Goal: Task Accomplishment & Management: Manage account settings

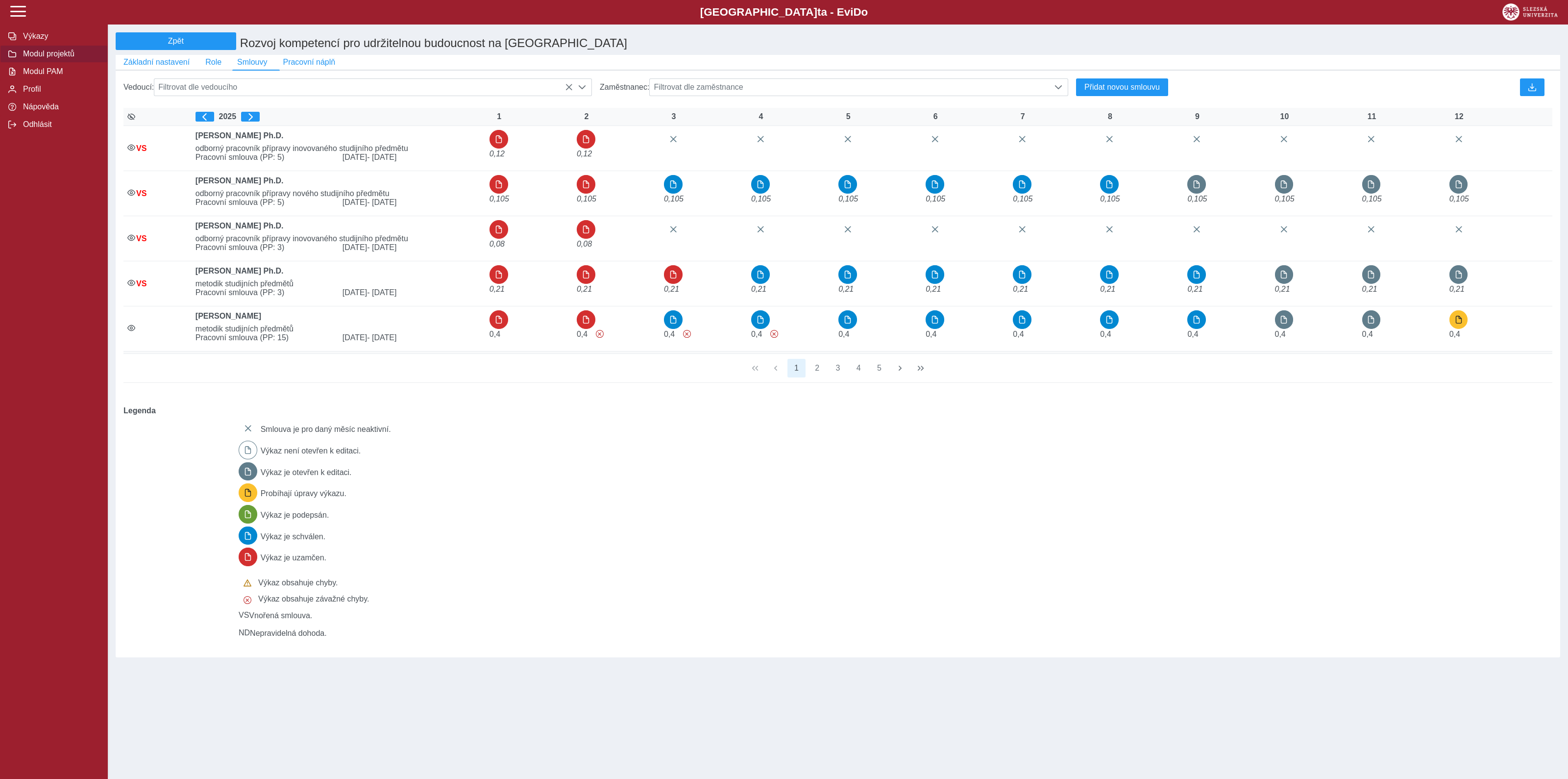
scroll to position [7, 41]
click at [37, 129] on span "Odhlásit" at bounding box center [60, 125] width 80 height 9
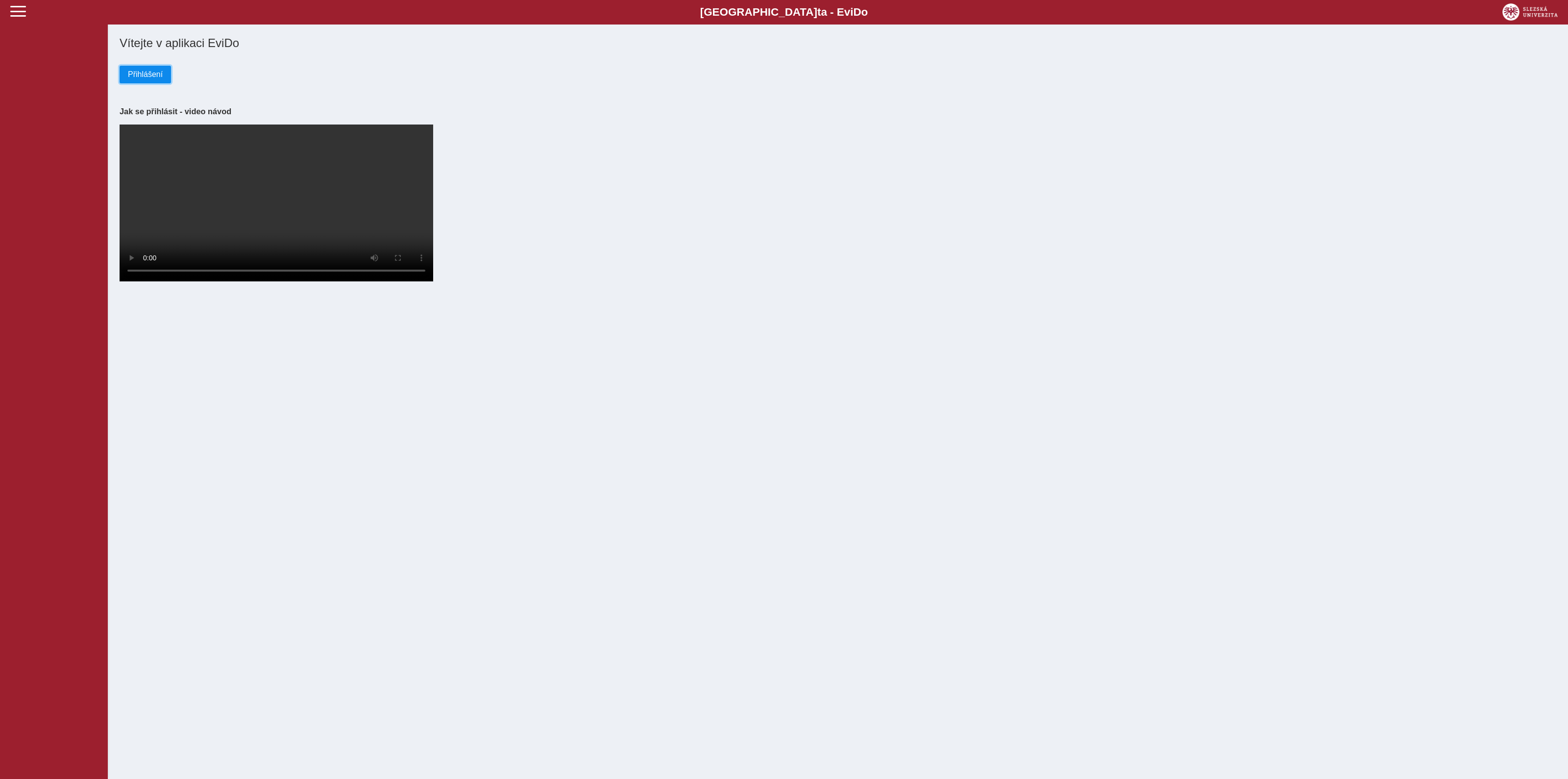
click at [147, 76] on span "Přihlášení" at bounding box center [145, 74] width 35 height 9
click at [156, 79] on span "Přihlášení" at bounding box center [145, 74] width 35 height 9
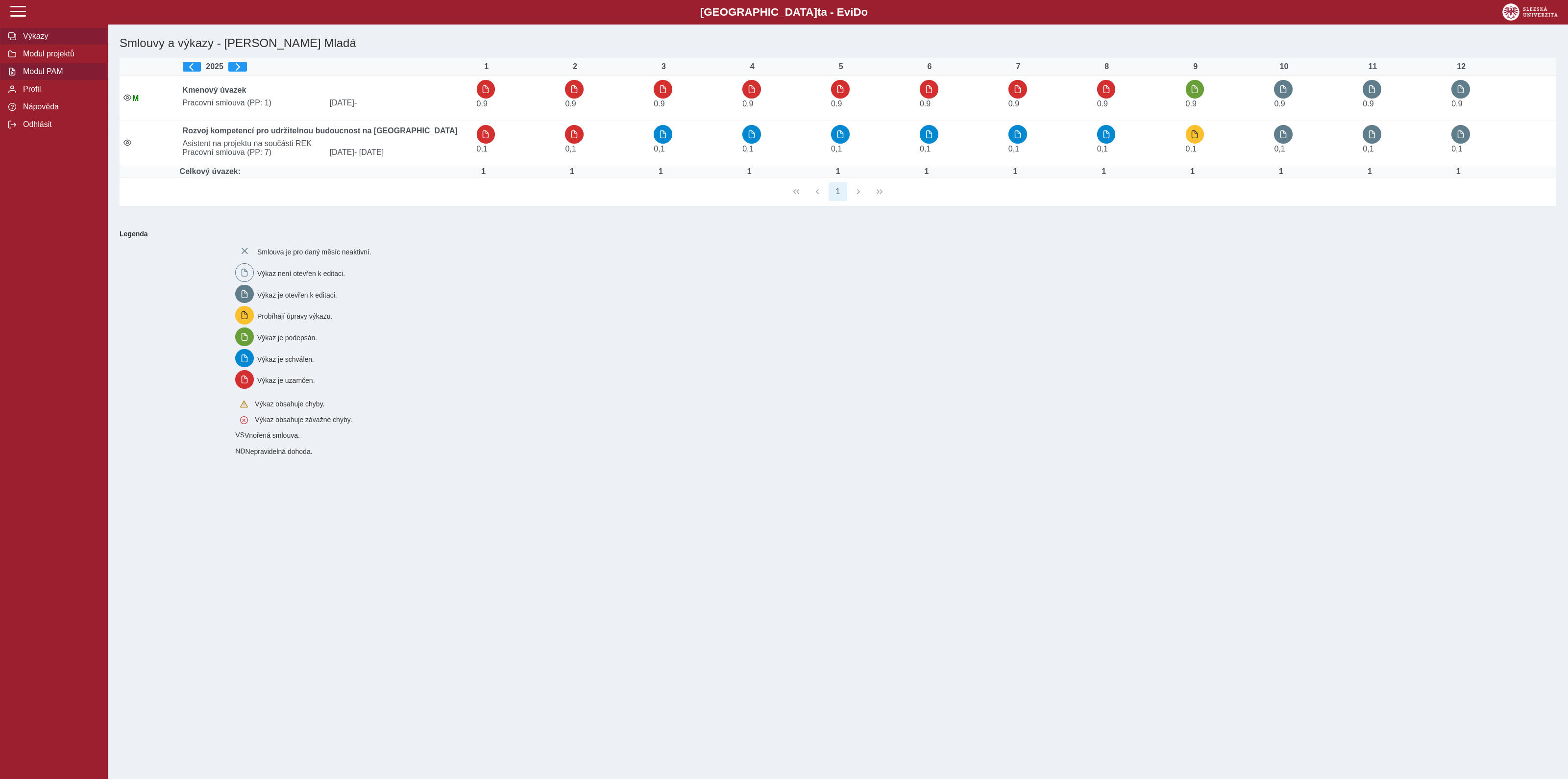
click at [40, 76] on span "Modul PAM" at bounding box center [60, 72] width 80 height 9
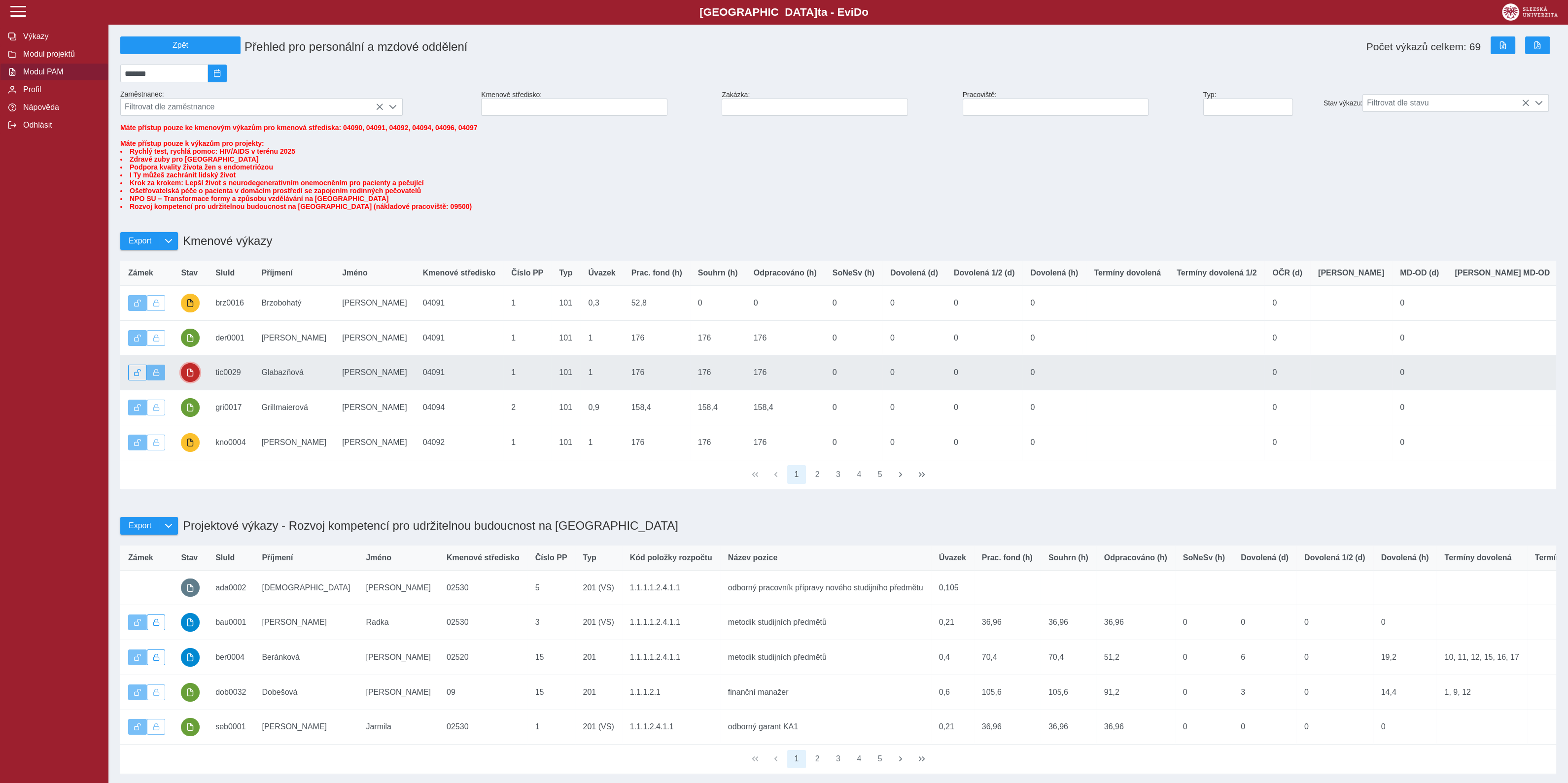
click at [191, 376] on span "button" at bounding box center [191, 373] width 8 height 8
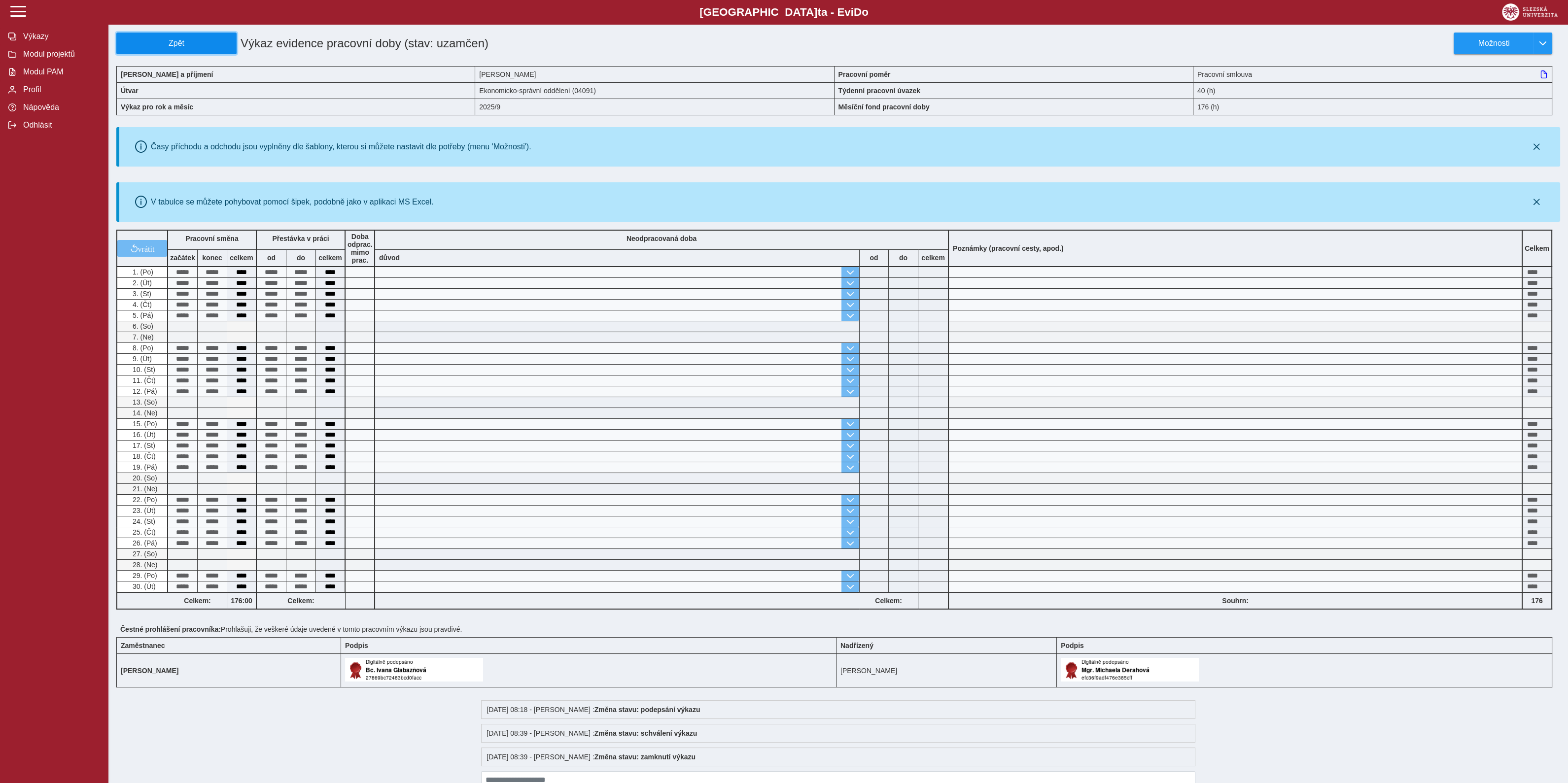
click at [169, 39] on span "Zpět" at bounding box center [177, 43] width 111 height 9
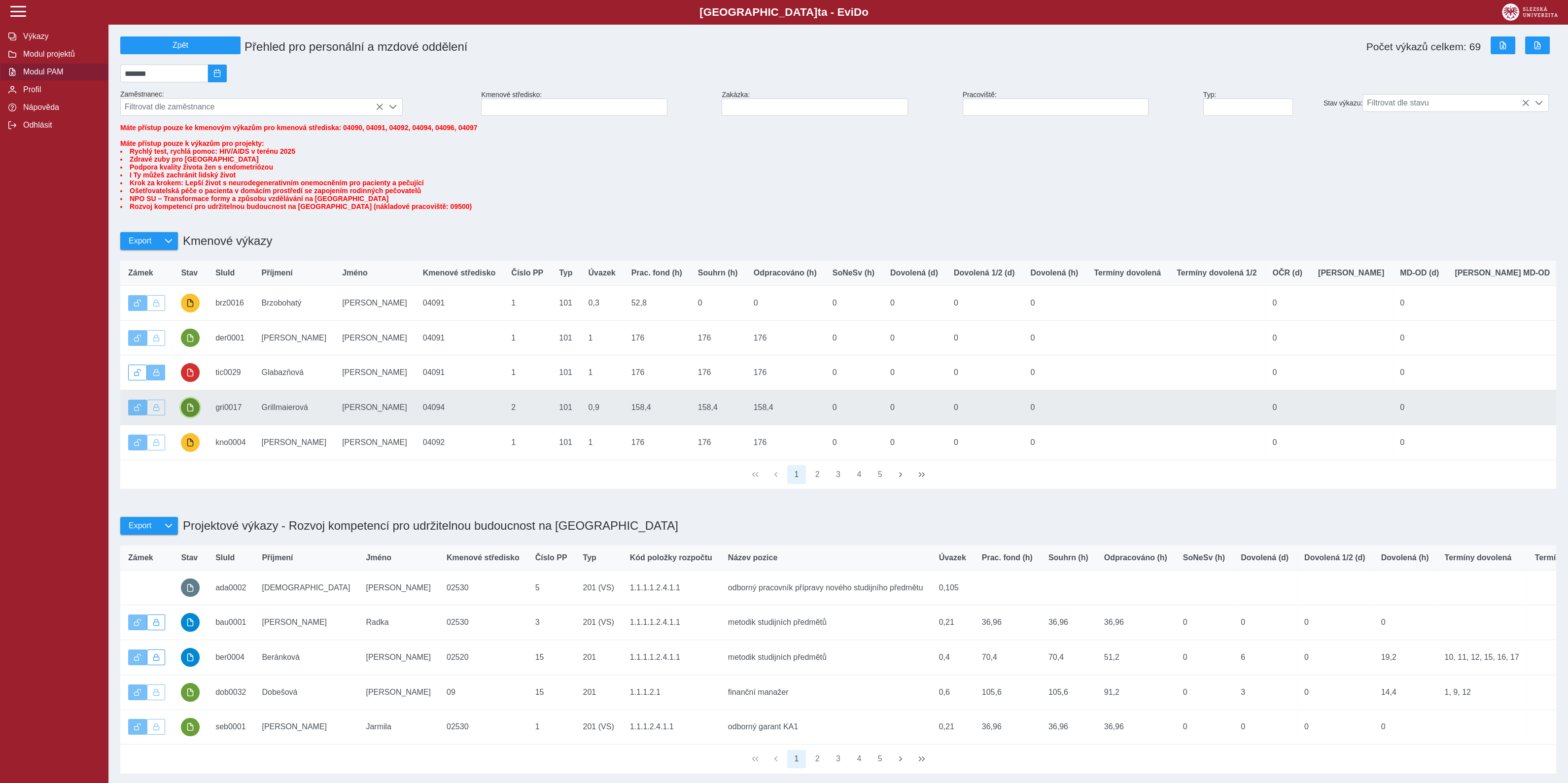
click at [188, 412] on span "button" at bounding box center [191, 407] width 8 height 8
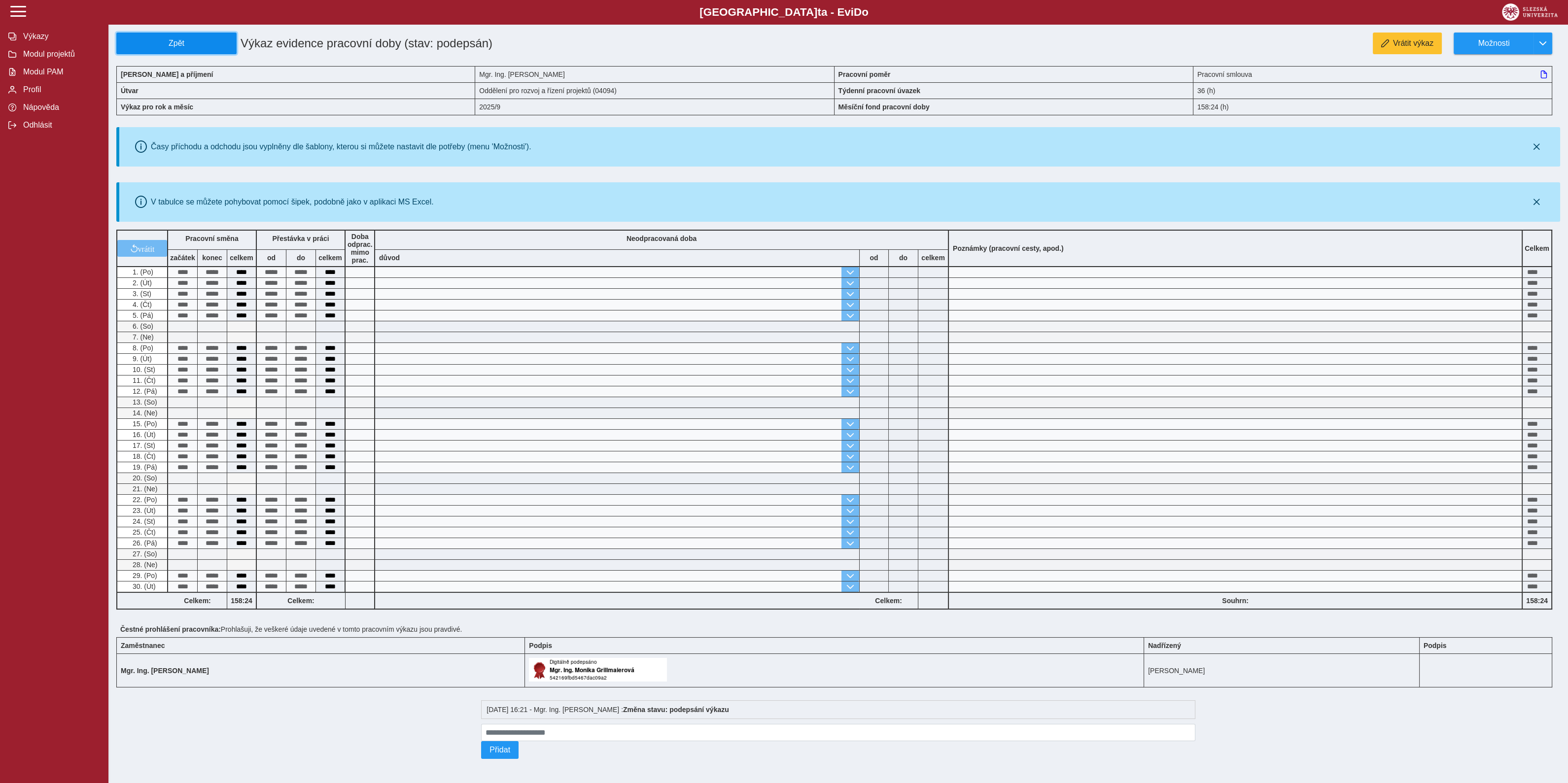
click at [180, 44] on span "Zpět" at bounding box center [177, 43] width 111 height 9
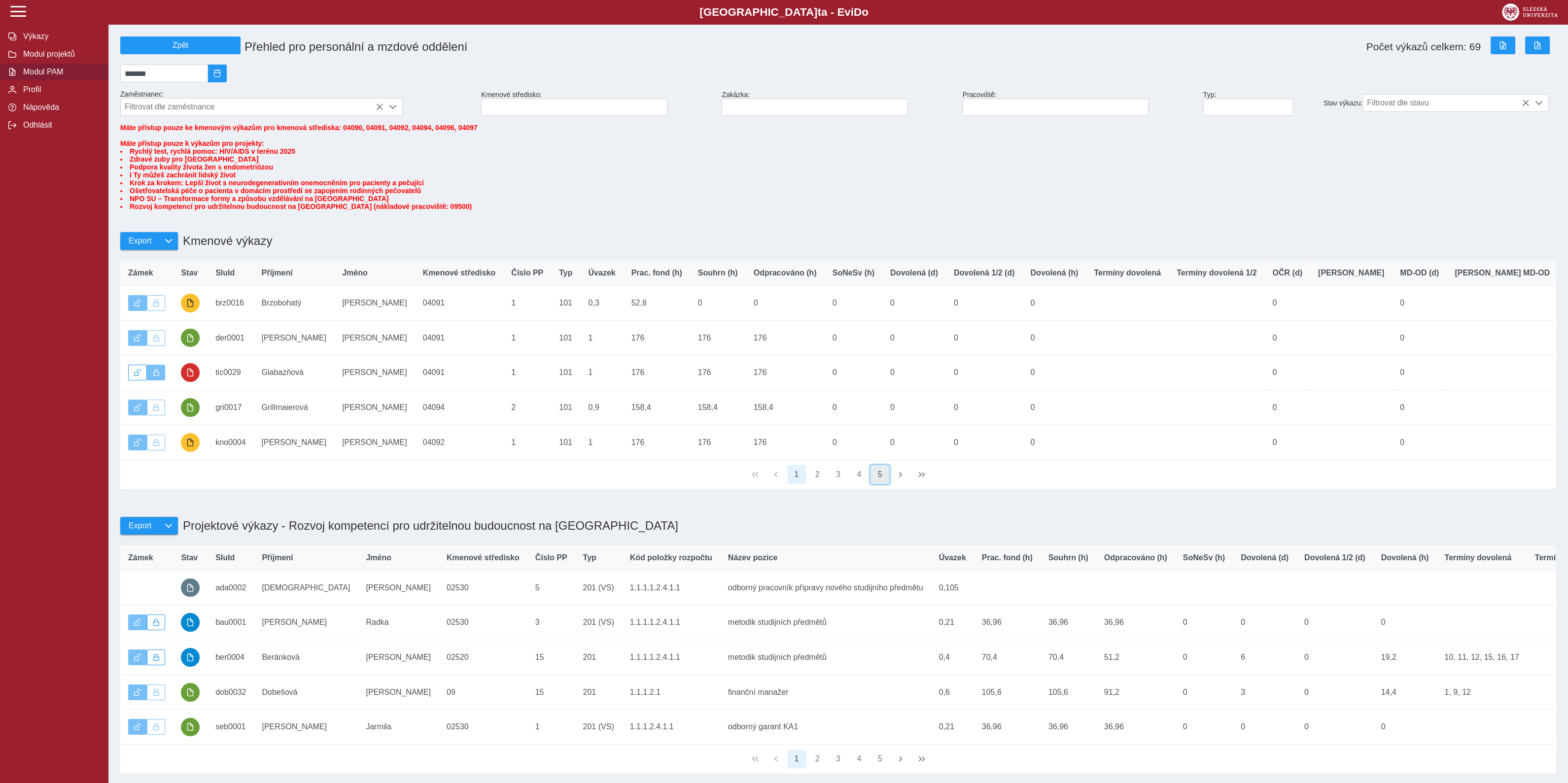
click at [881, 484] on button "5" at bounding box center [880, 475] width 19 height 19
click at [221, 71] on span "2025/09" at bounding box center [218, 74] width 8 height 8
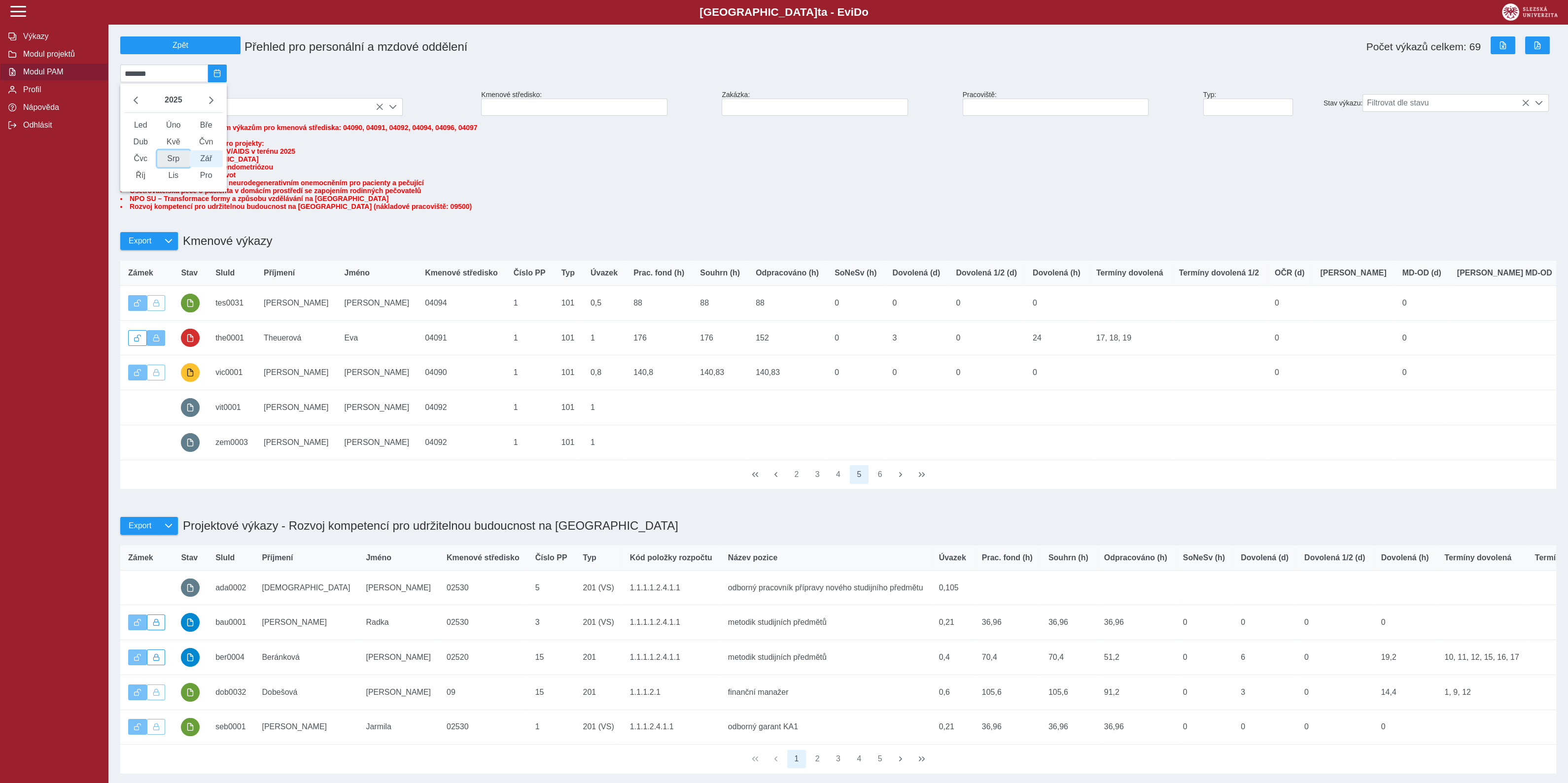
click at [180, 164] on span "Srp" at bounding box center [173, 159] width 33 height 16
type input "*******"
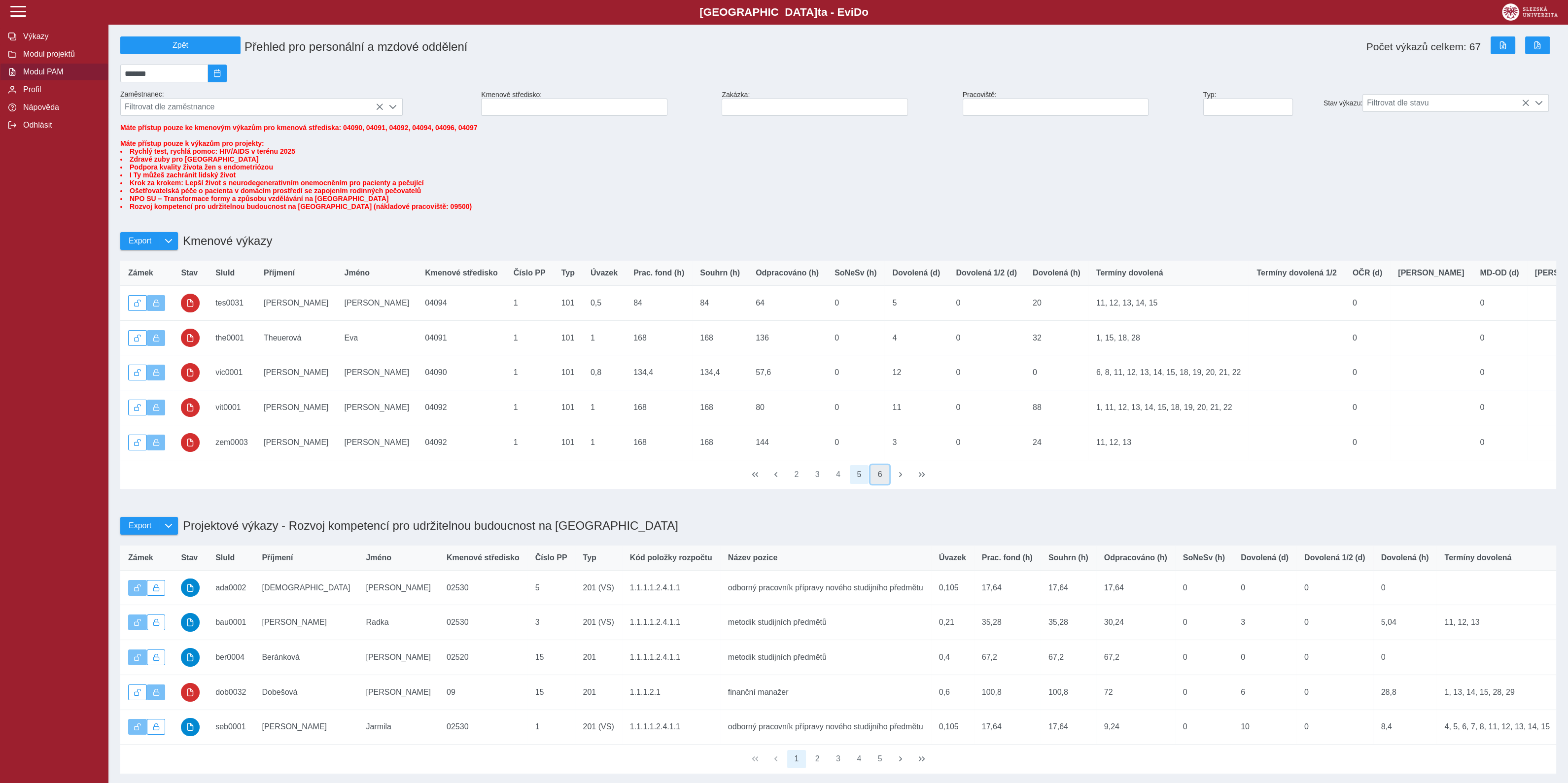
click at [882, 484] on button "6" at bounding box center [880, 475] width 19 height 19
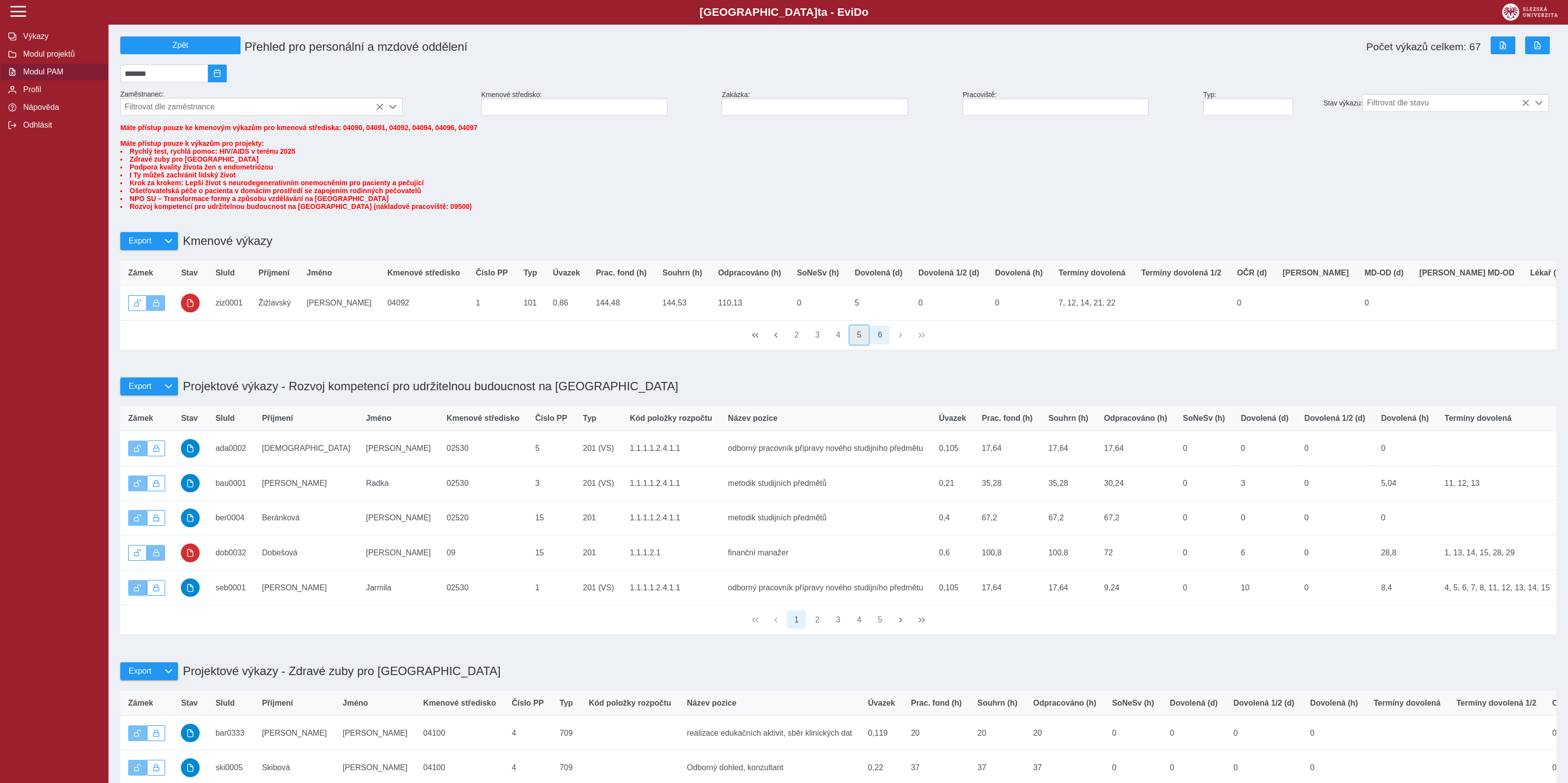
click at [856, 344] on button "5" at bounding box center [858, 335] width 19 height 19
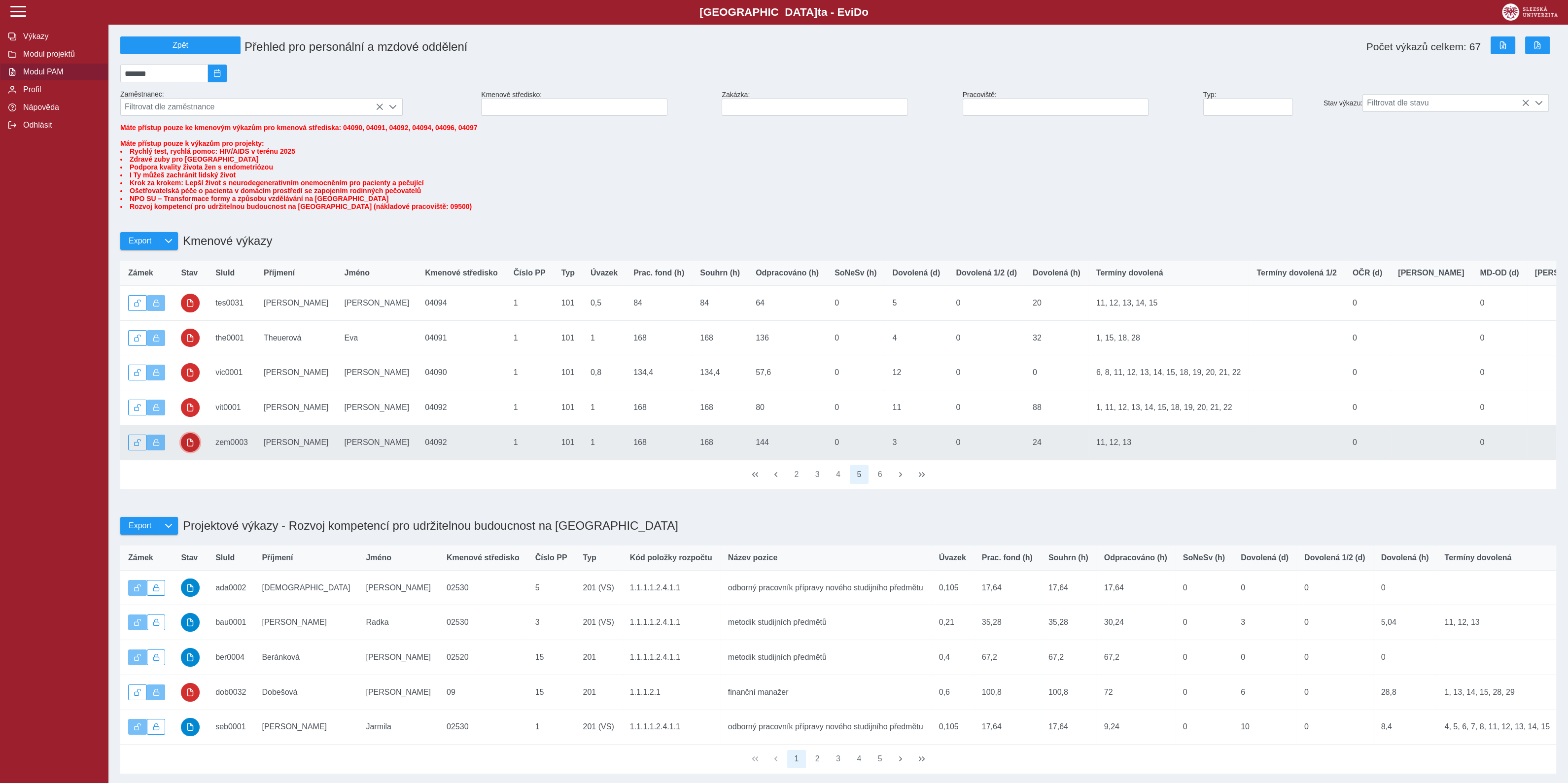
click at [194, 447] on span "button" at bounding box center [191, 443] width 8 height 8
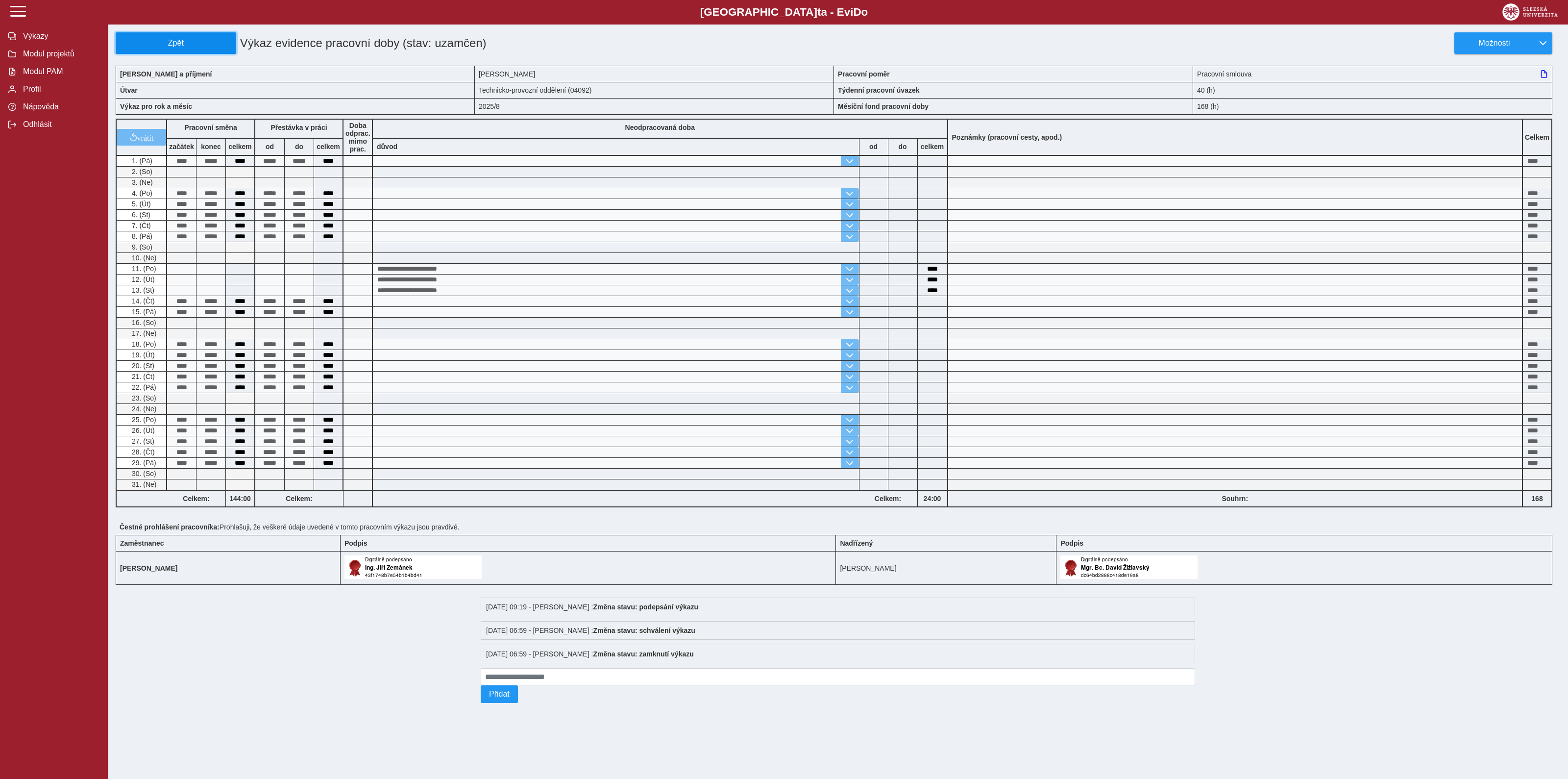
click at [199, 46] on span "Zpět" at bounding box center [176, 43] width 111 height 9
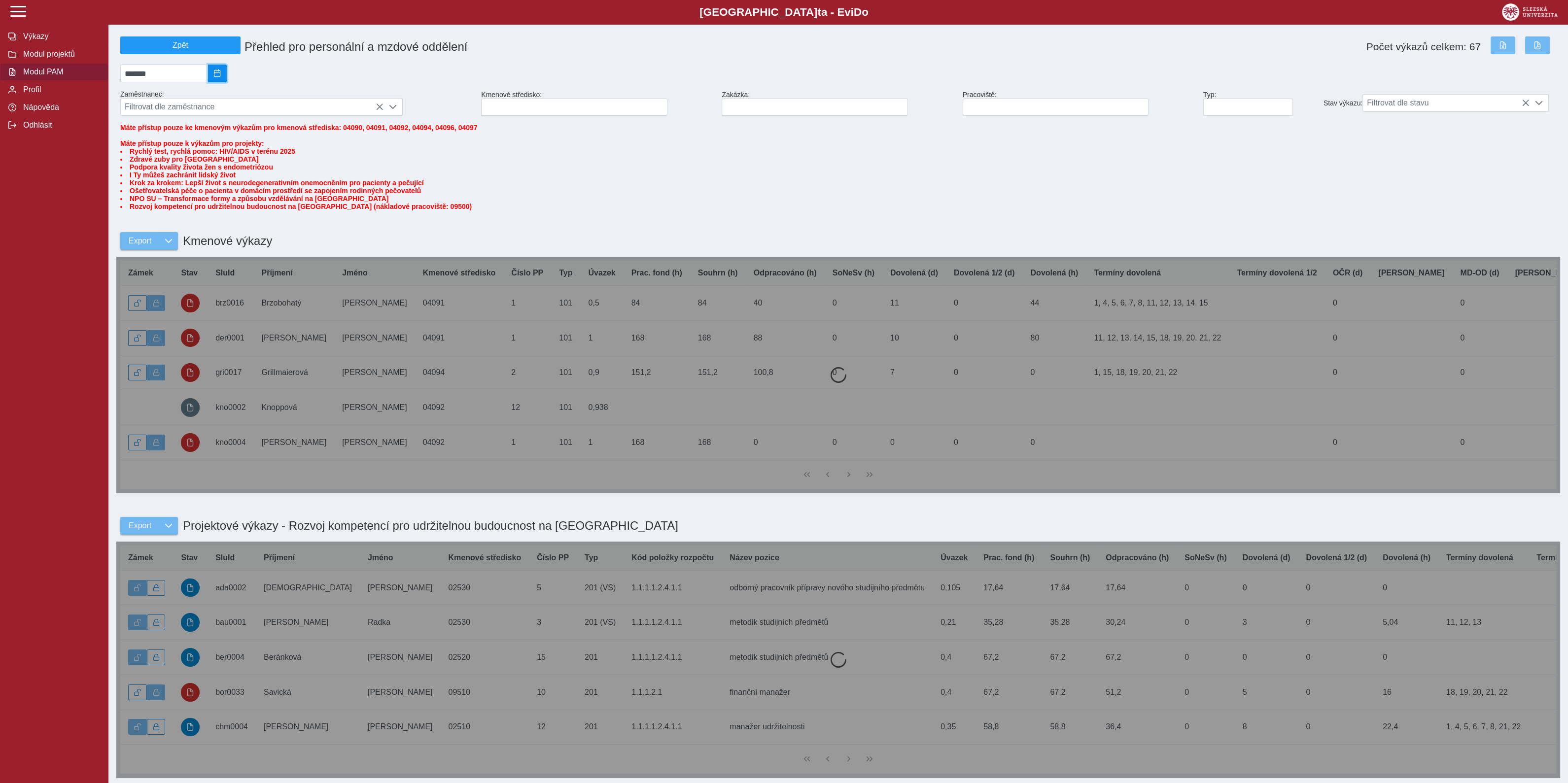
click at [221, 76] on span "2025/08" at bounding box center [218, 74] width 8 height 8
click at [213, 164] on span "Zář" at bounding box center [206, 159] width 33 height 16
type input "*******"
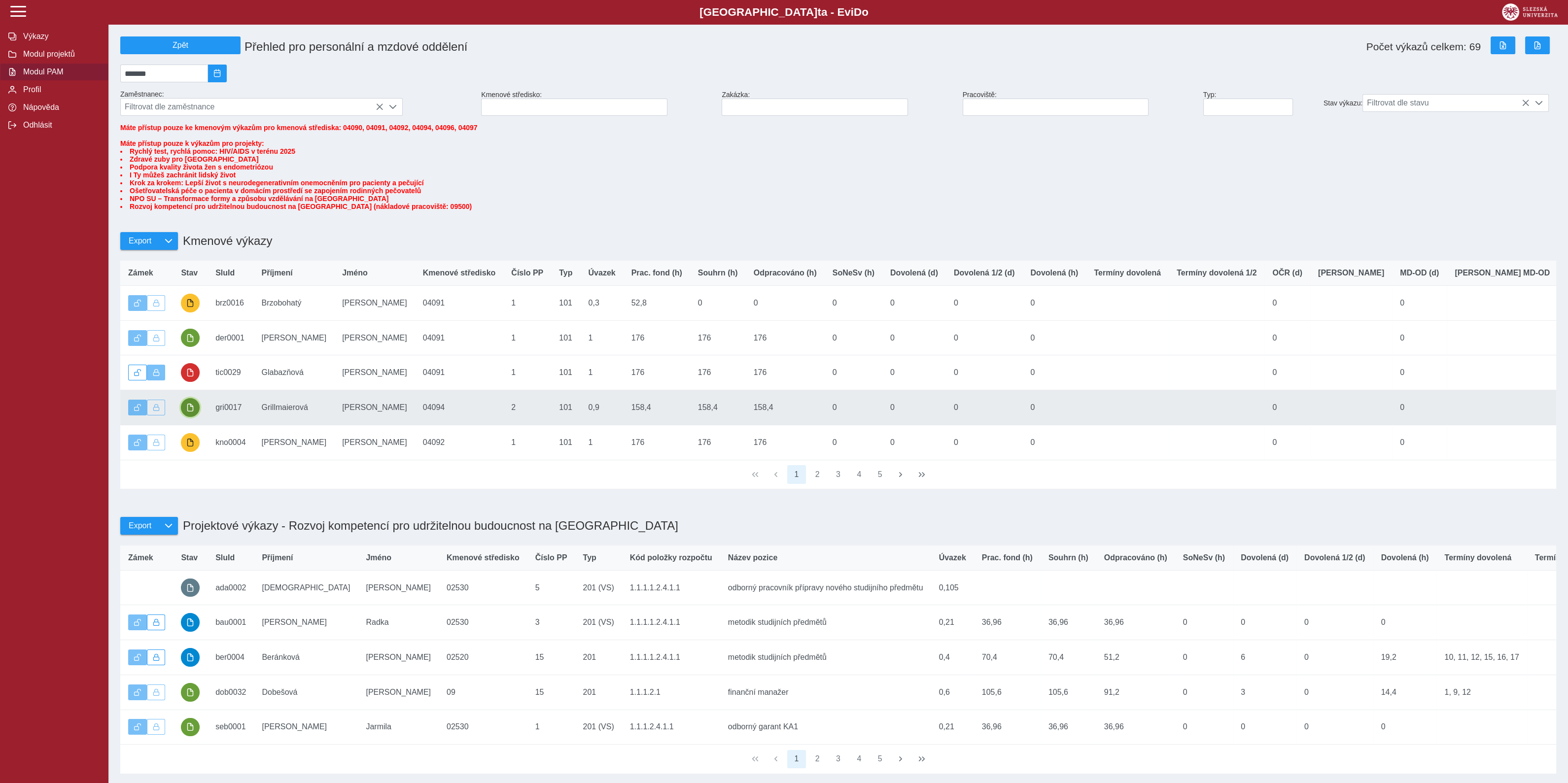
click at [187, 412] on span "button" at bounding box center [191, 407] width 8 height 8
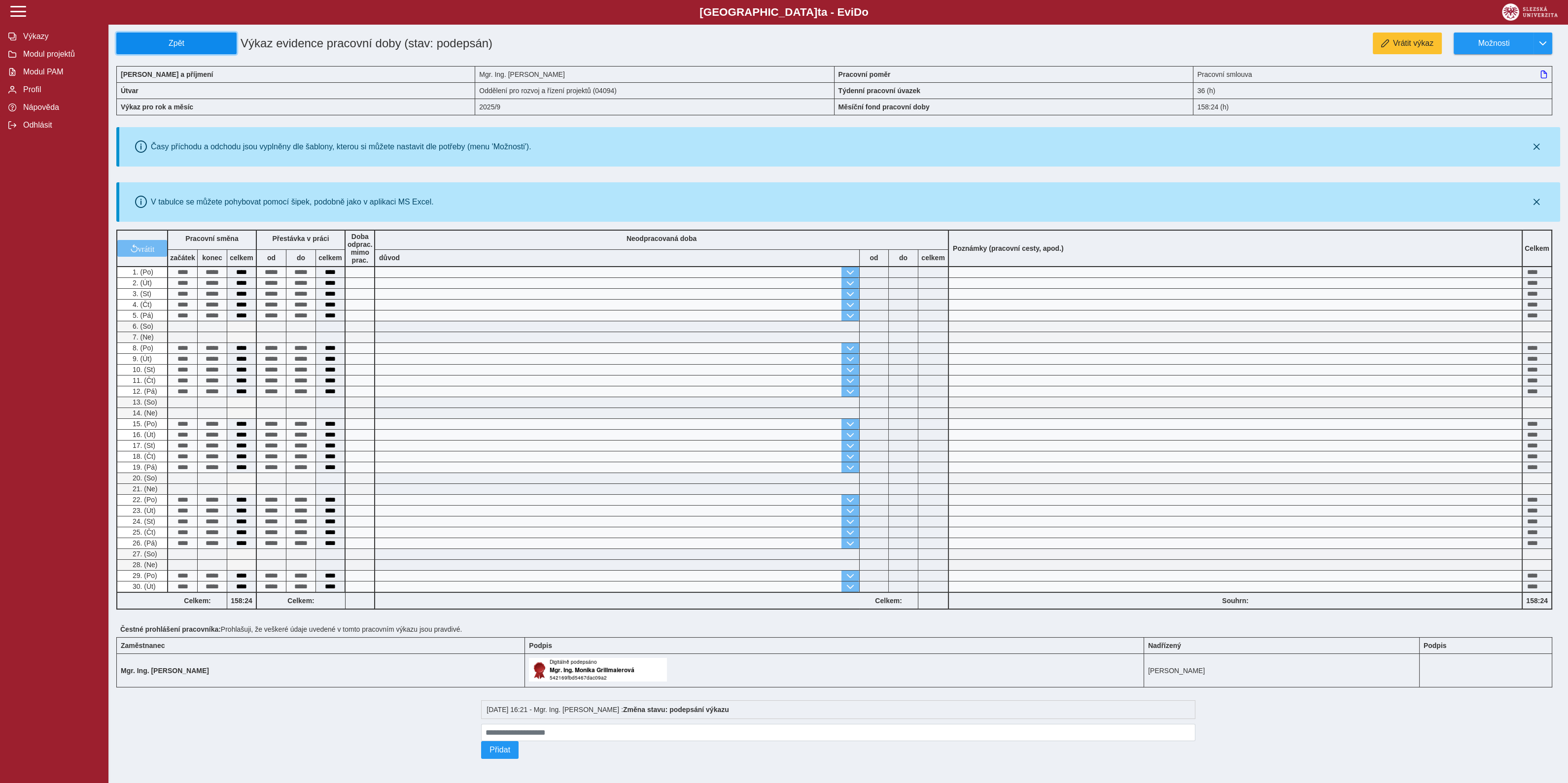
click at [201, 43] on span "Zpět" at bounding box center [177, 43] width 111 height 9
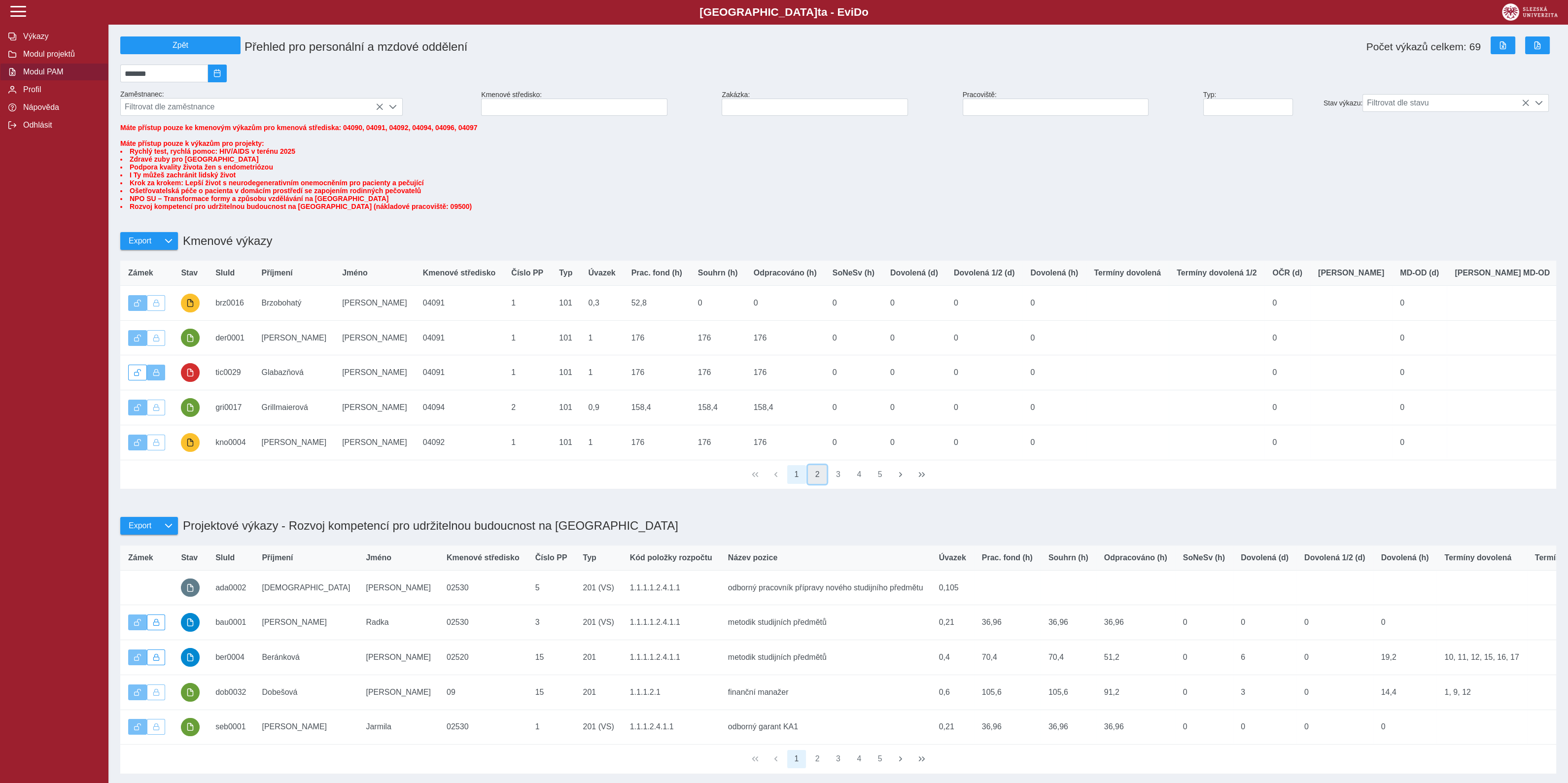
click at [818, 484] on button "2" at bounding box center [817, 475] width 19 height 19
click at [837, 484] on button "3" at bounding box center [838, 475] width 19 height 19
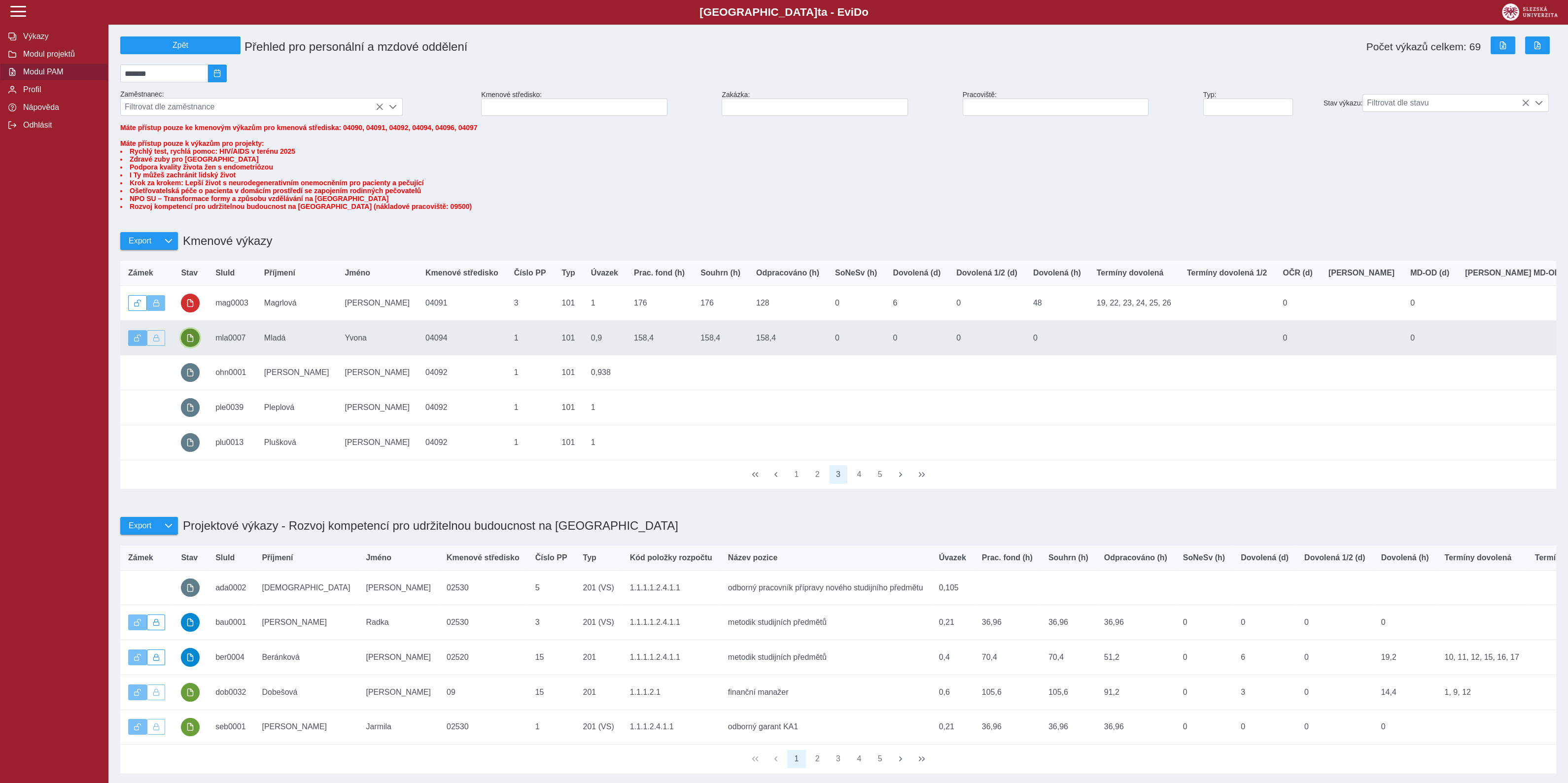
click at [194, 342] on span "button" at bounding box center [191, 338] width 8 height 8
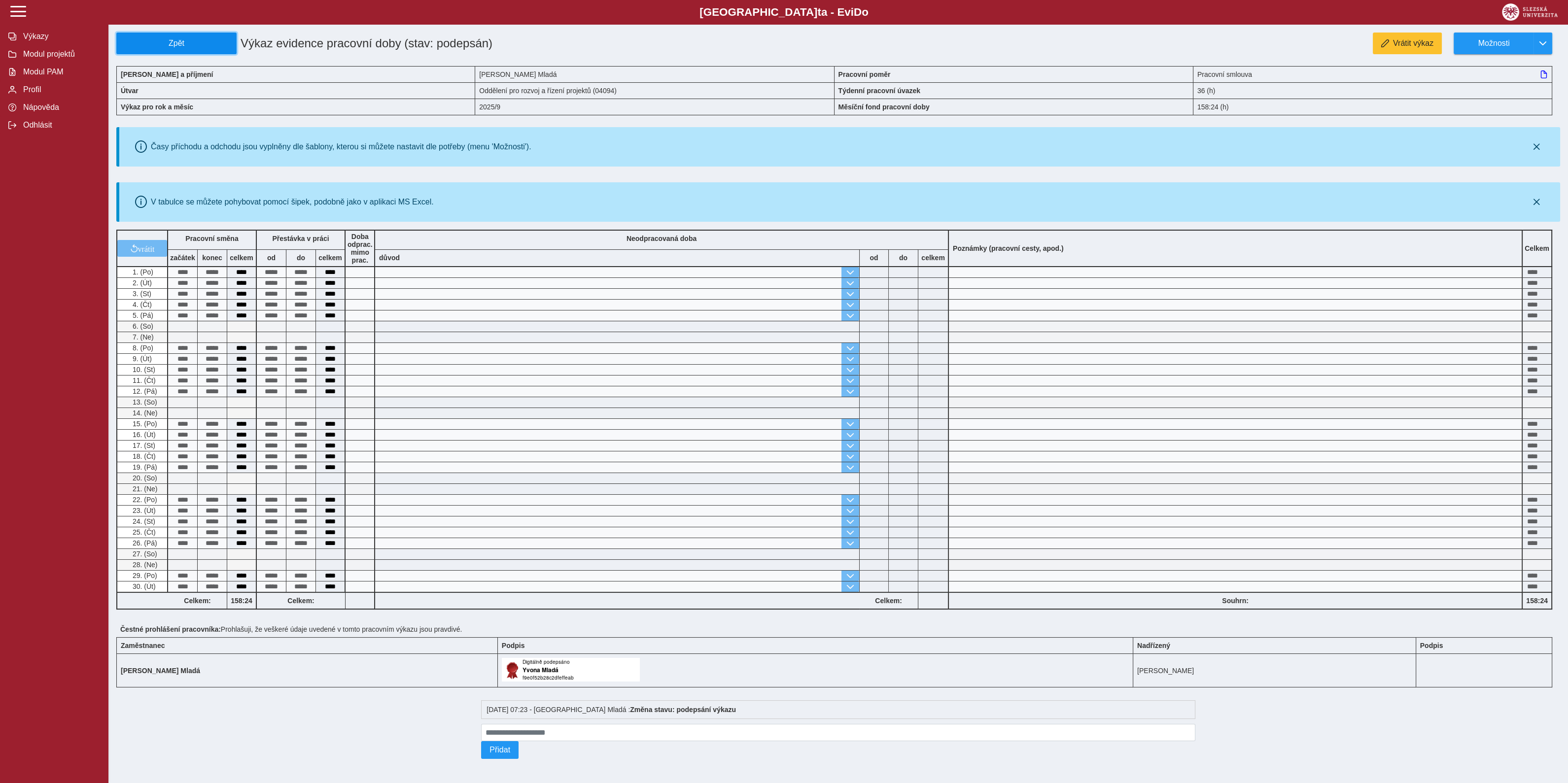
click at [206, 42] on span "Zpět" at bounding box center [177, 43] width 111 height 9
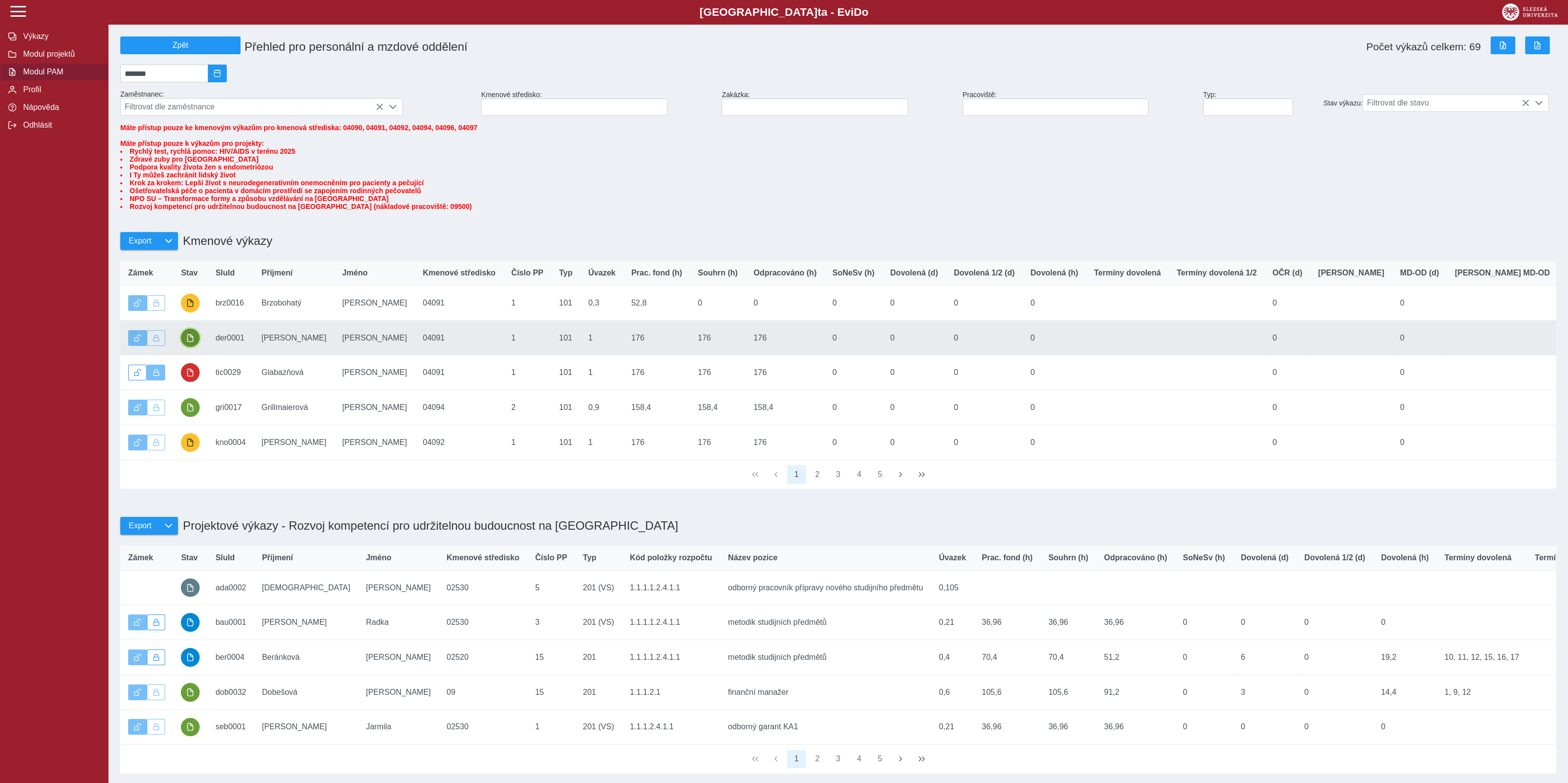
click at [193, 342] on span "button" at bounding box center [191, 338] width 8 height 8
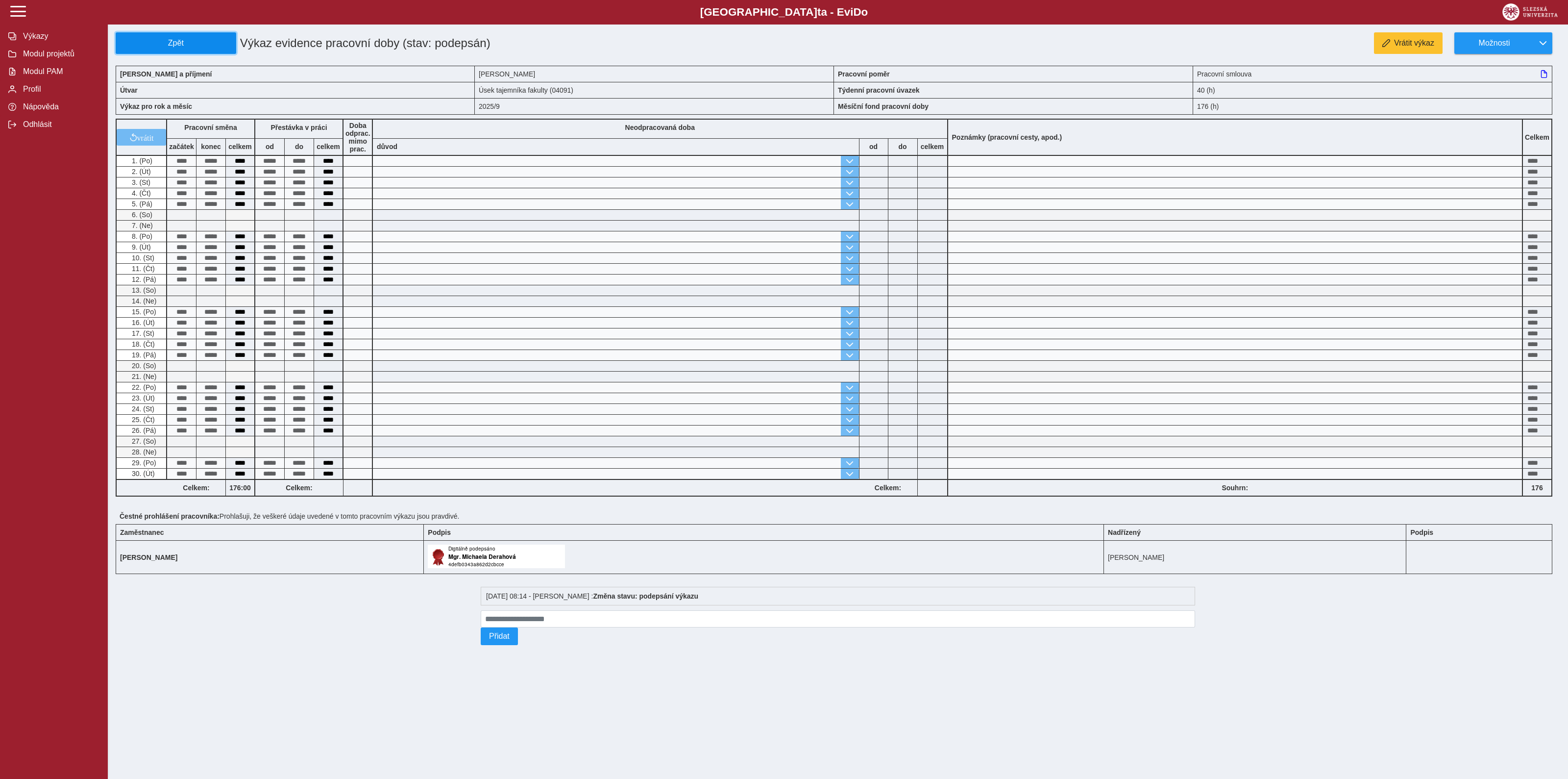
click at [190, 40] on span "Zpět" at bounding box center [176, 43] width 111 height 9
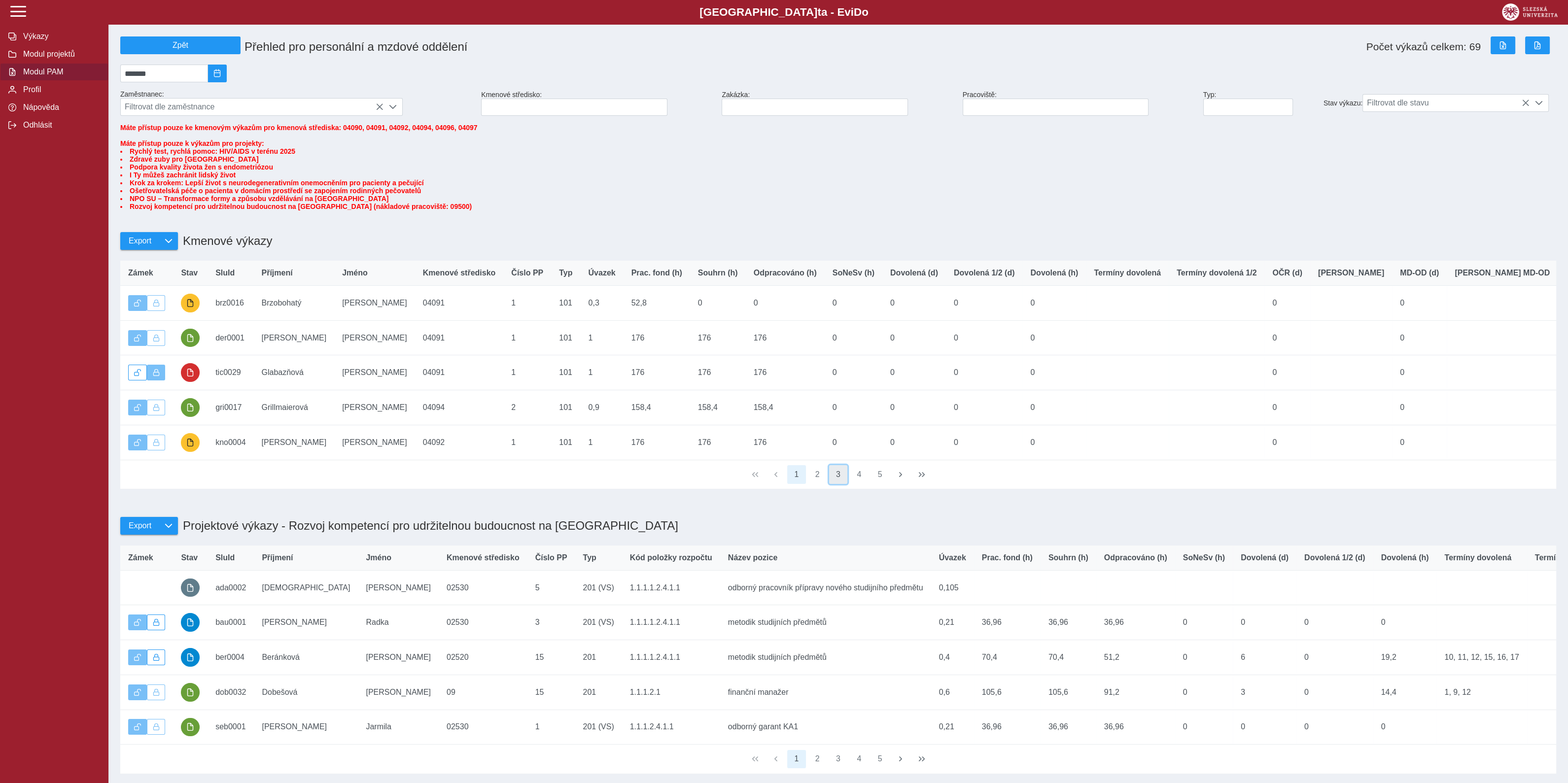
click at [842, 484] on button "3" at bounding box center [838, 475] width 19 height 19
click at [861, 484] on button "4" at bounding box center [858, 475] width 19 height 19
click at [861, 484] on button "5" at bounding box center [858, 475] width 19 height 19
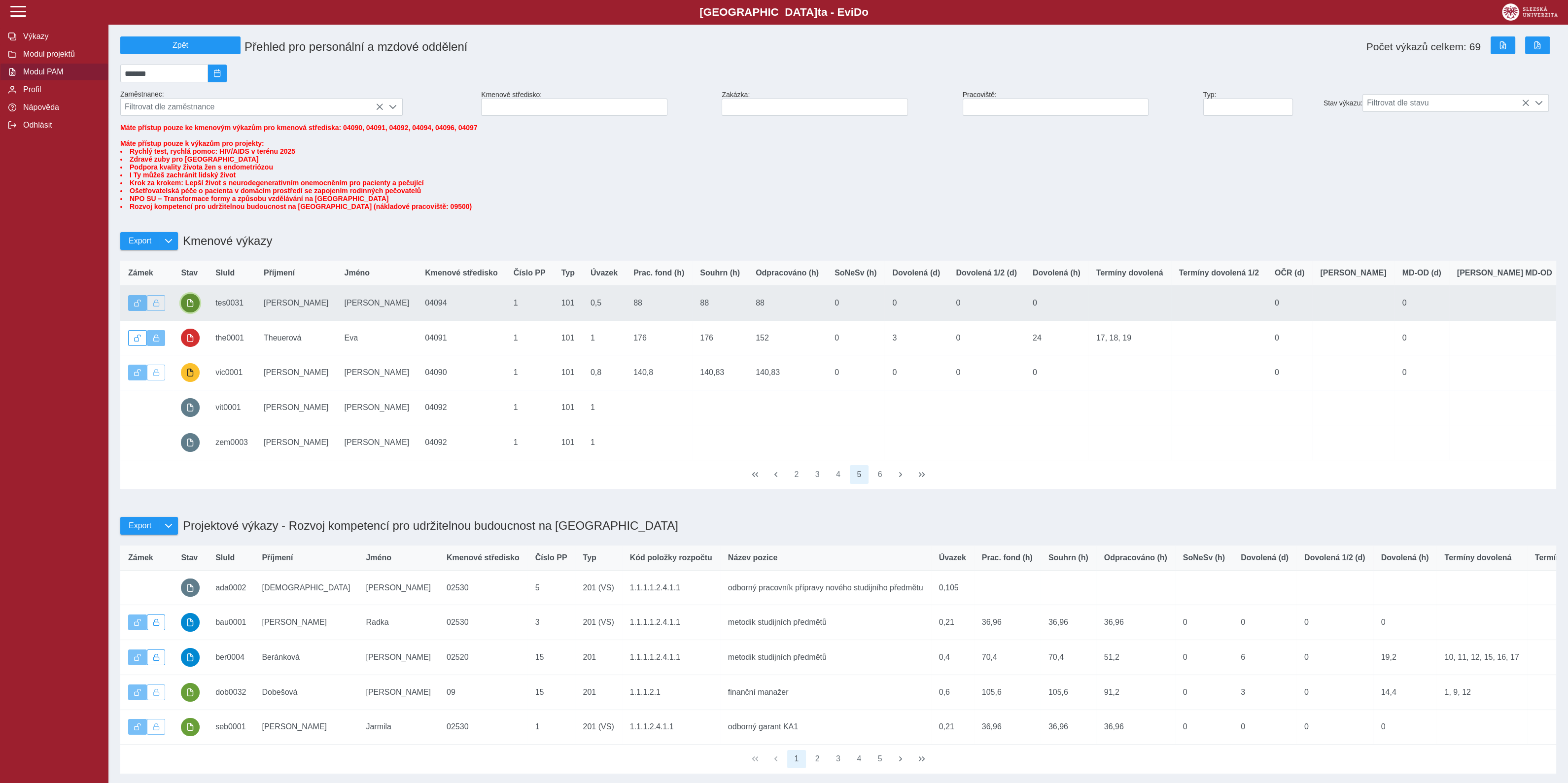
click at [187, 307] on span "button" at bounding box center [191, 304] width 8 height 8
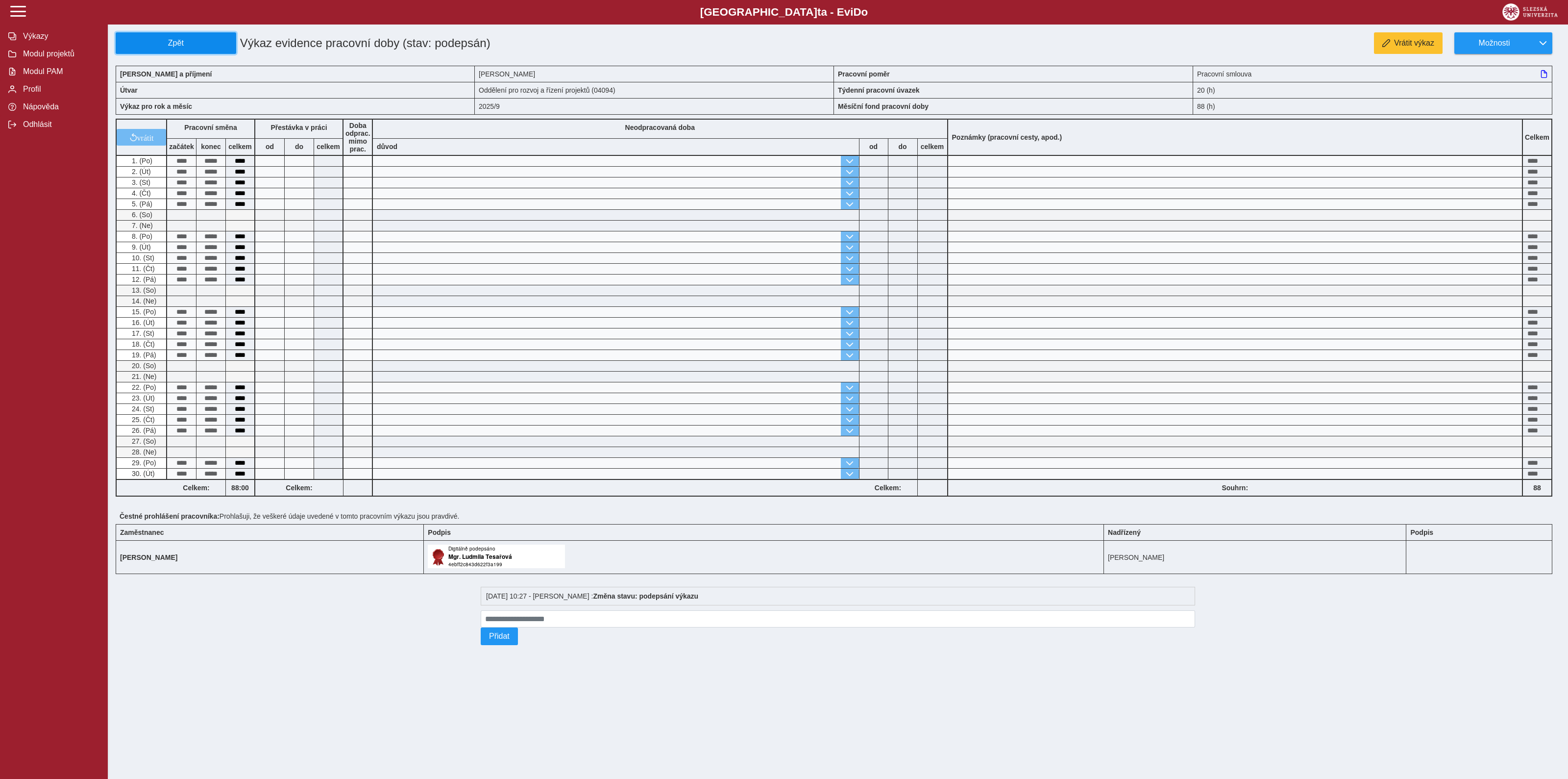
click at [206, 40] on span "Zpět" at bounding box center [176, 43] width 111 height 9
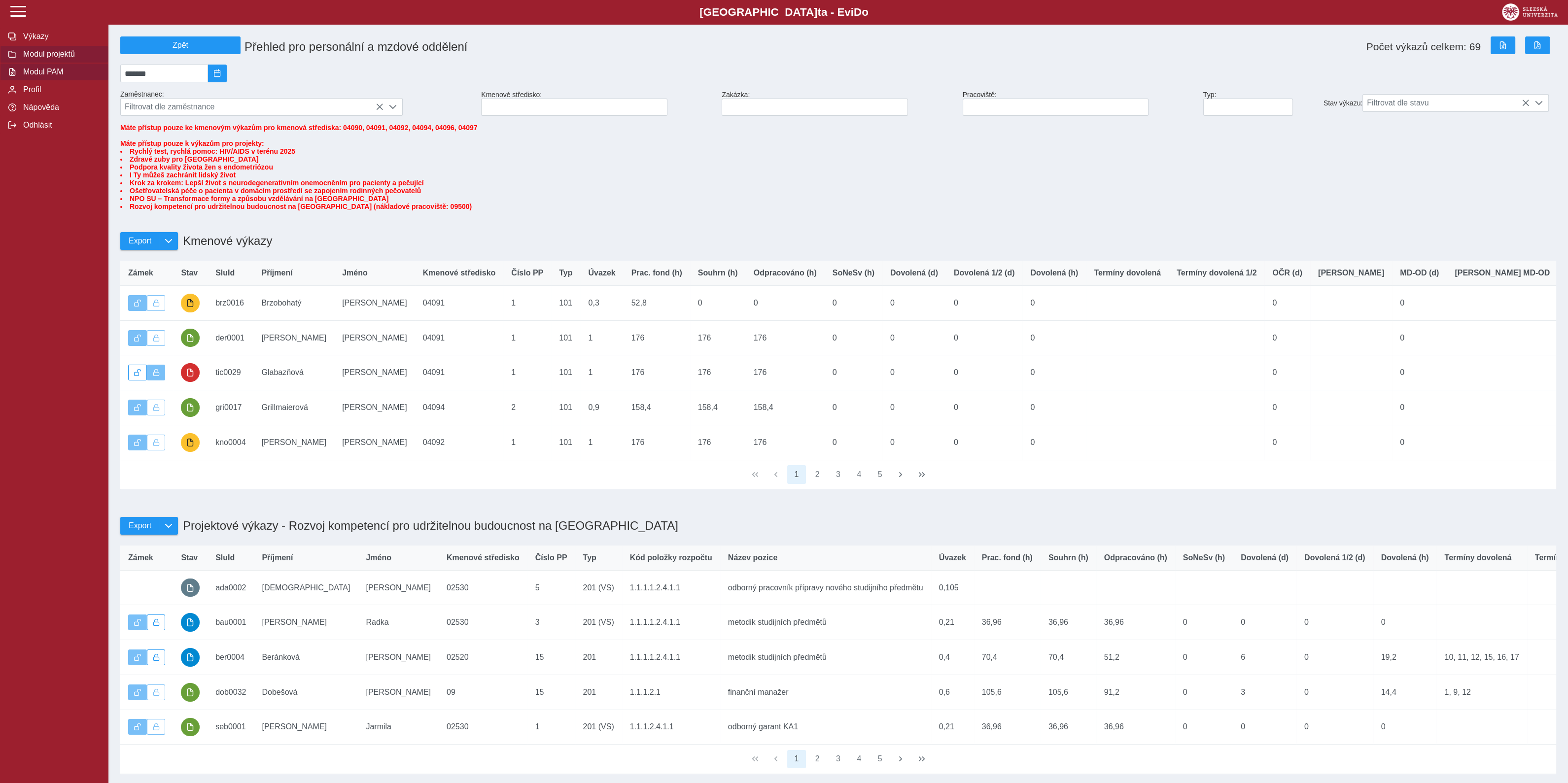
click at [54, 56] on span "Modul projektů" at bounding box center [61, 54] width 80 height 9
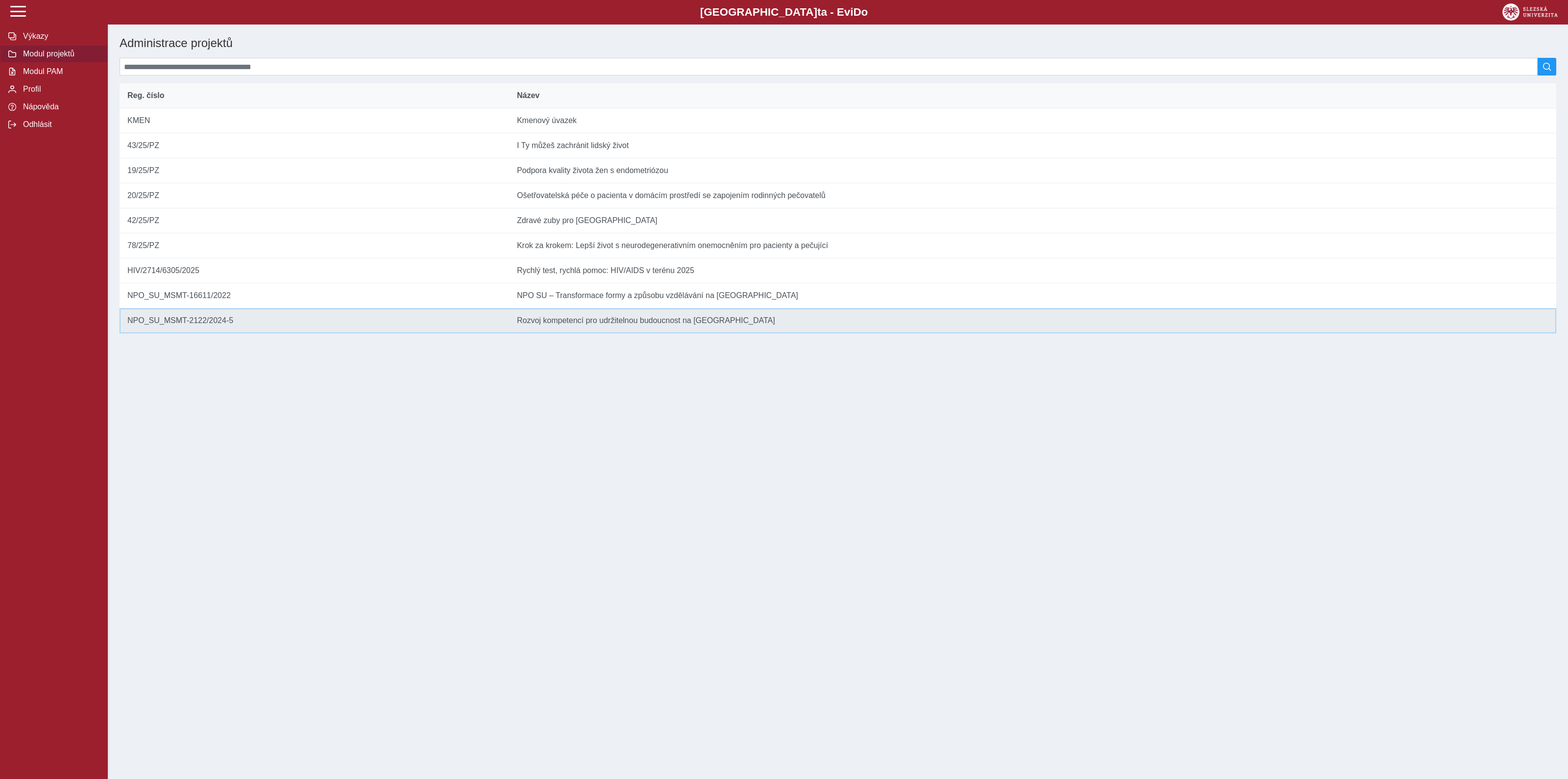
click at [598, 334] on td "Název Rozvoj kompetencí pro udržitelnou budoucnost na Slezské univerzitě v Opavě" at bounding box center [1033, 321] width 1047 height 25
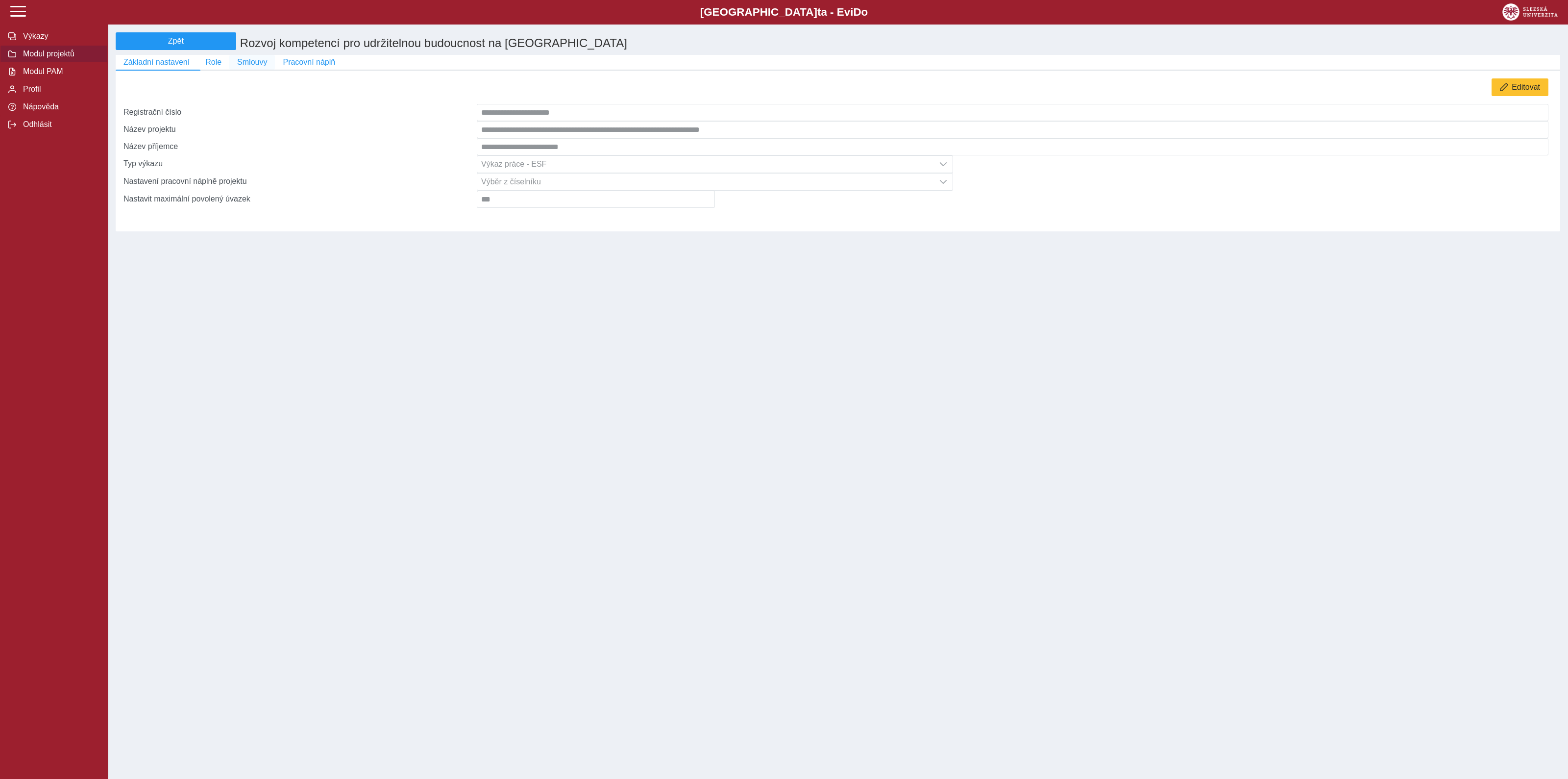
click at [245, 59] on span "Smlouvy" at bounding box center [252, 62] width 30 height 9
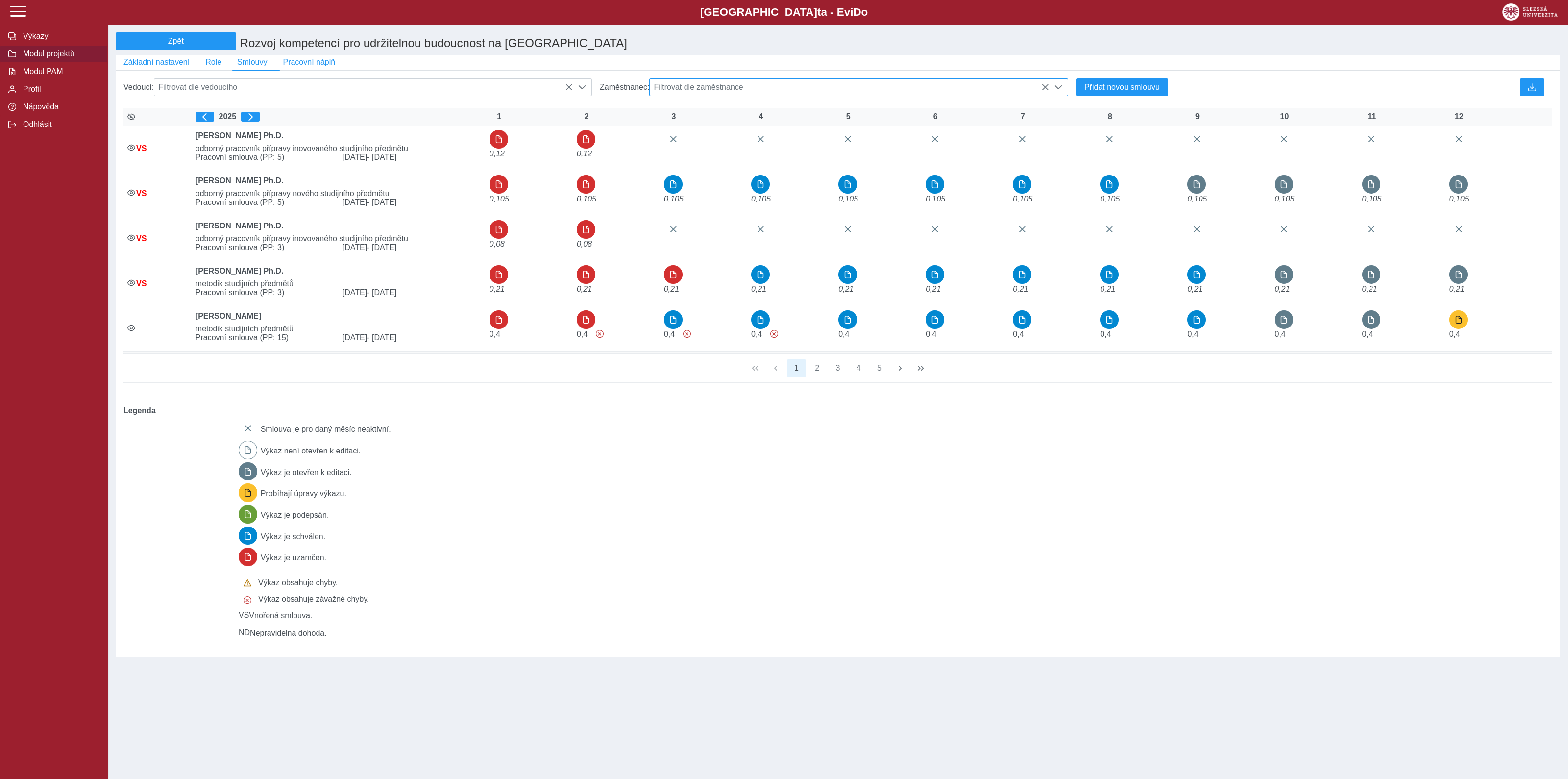
click at [825, 94] on span "Filtrovat dle zaměstnance" at bounding box center [850, 87] width 400 height 16
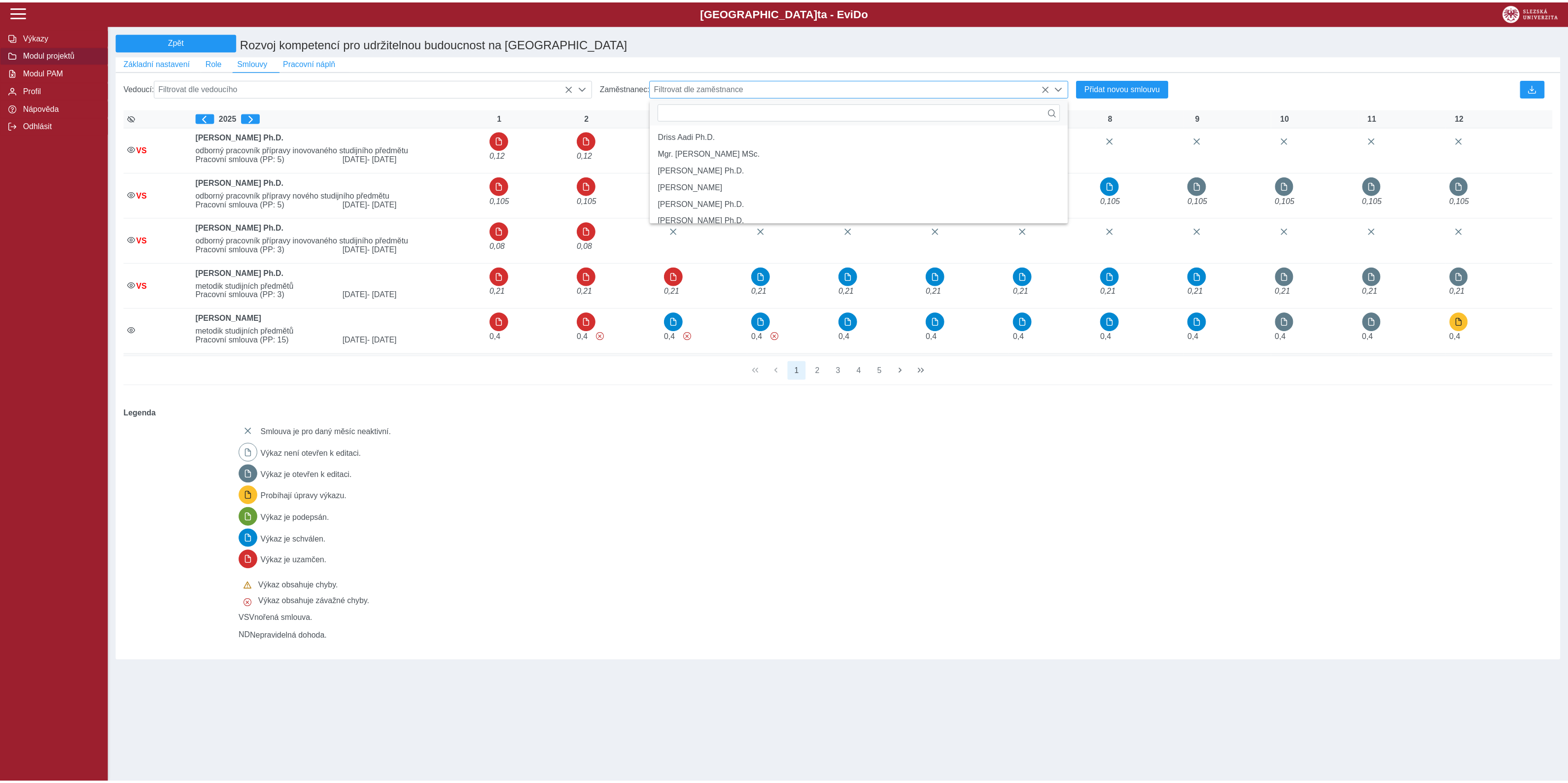
scroll to position [7, 42]
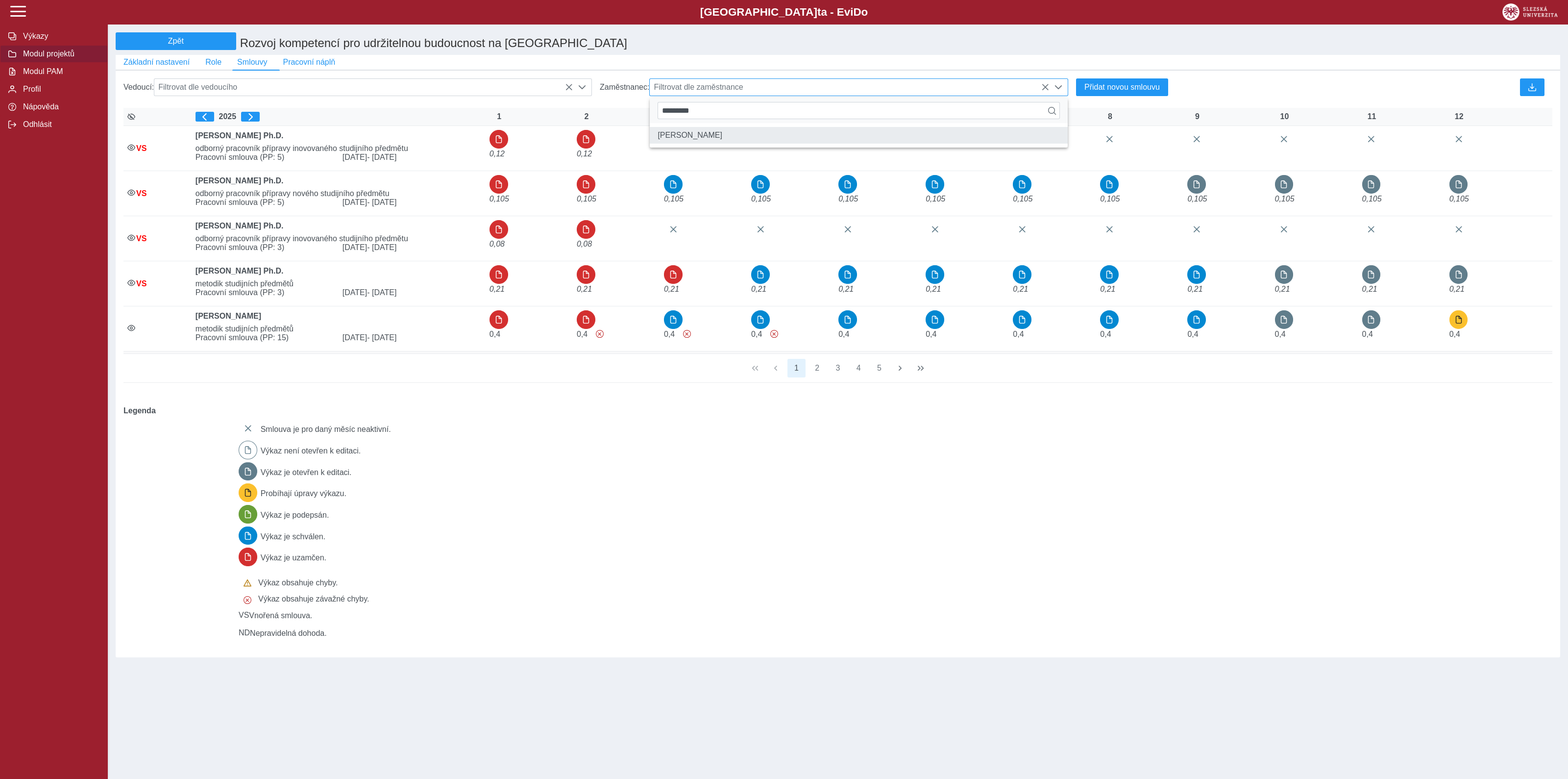
type input "*********"
click at [719, 138] on li "Mgr. Klára Truparová" at bounding box center [859, 135] width 418 height 16
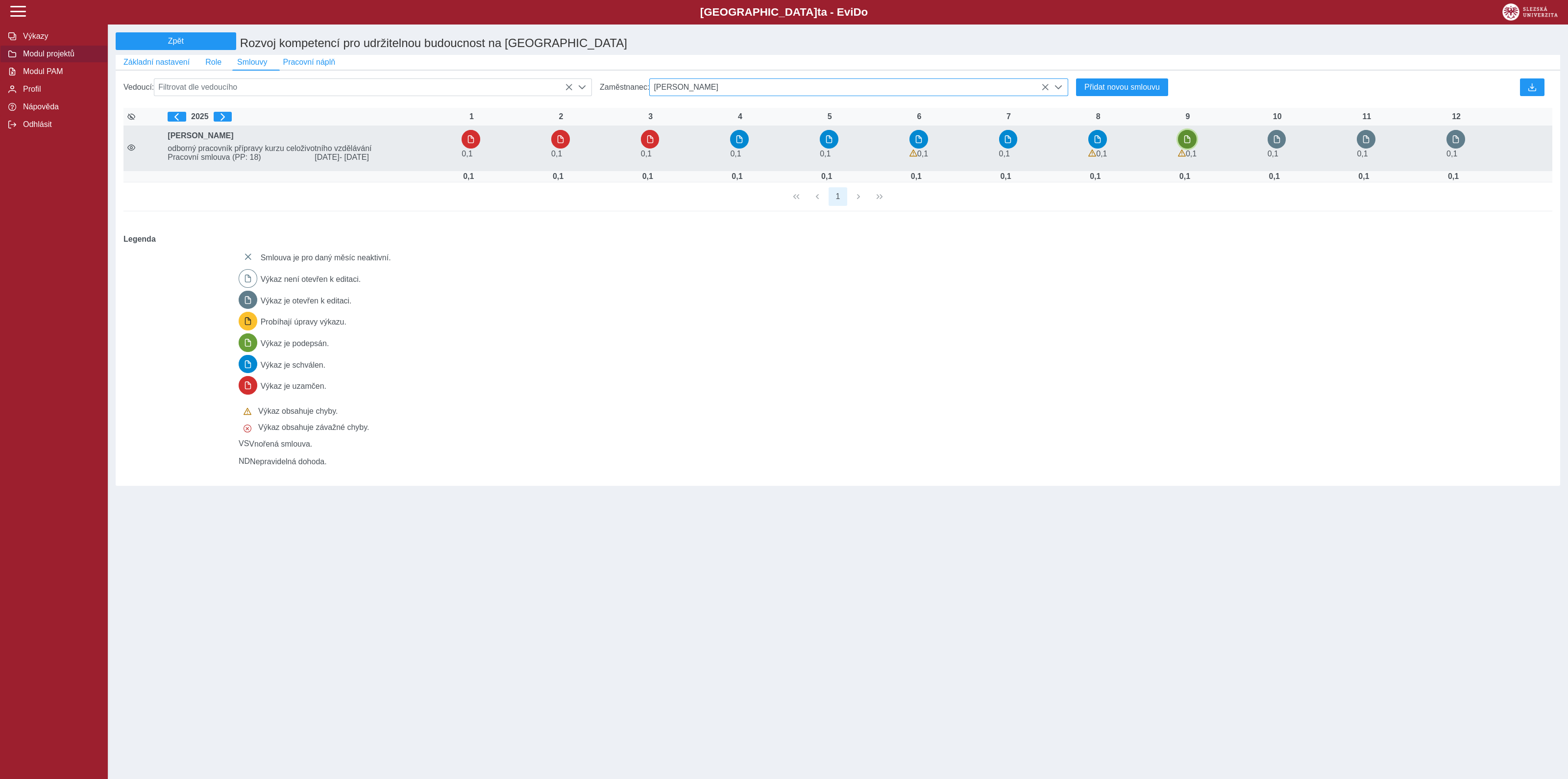
click at [1189, 143] on span "button" at bounding box center [1188, 139] width 8 height 8
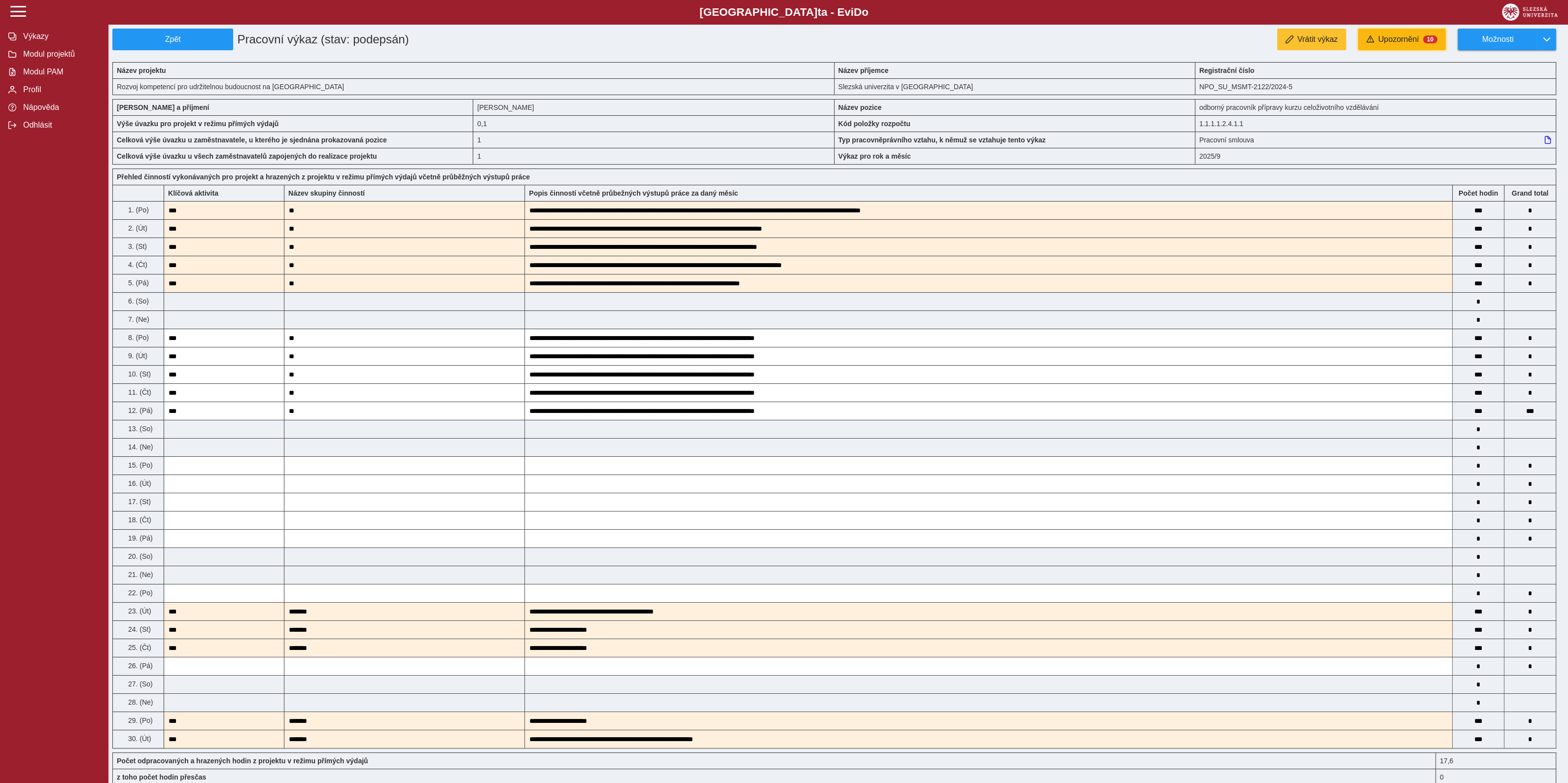
click at [1395, 40] on span "Upozornění" at bounding box center [1399, 39] width 41 height 9
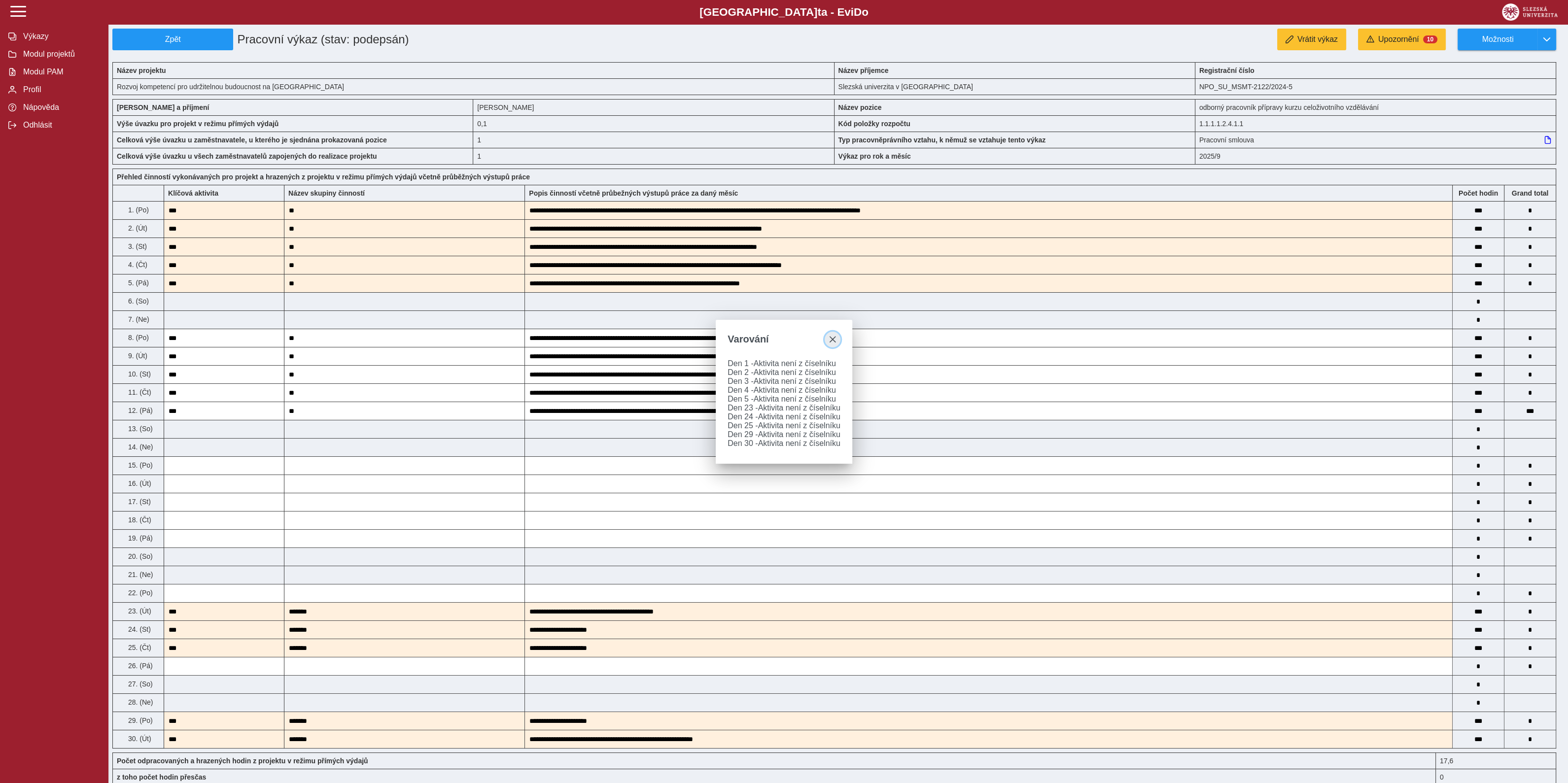
click at [835, 335] on span "close" at bounding box center [832, 340] width 8 height 8
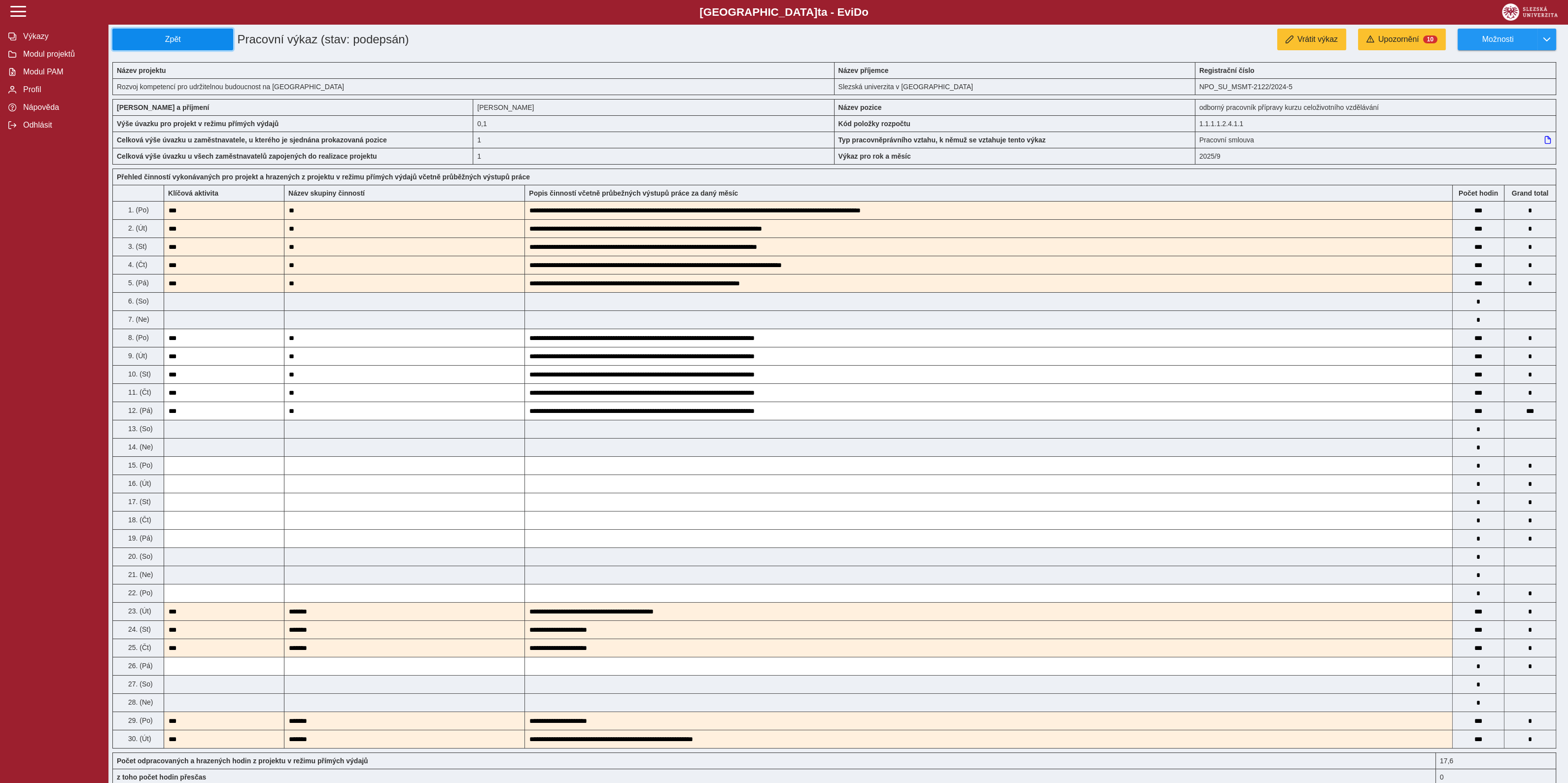
click at [192, 38] on span "Zpět" at bounding box center [173, 39] width 112 height 9
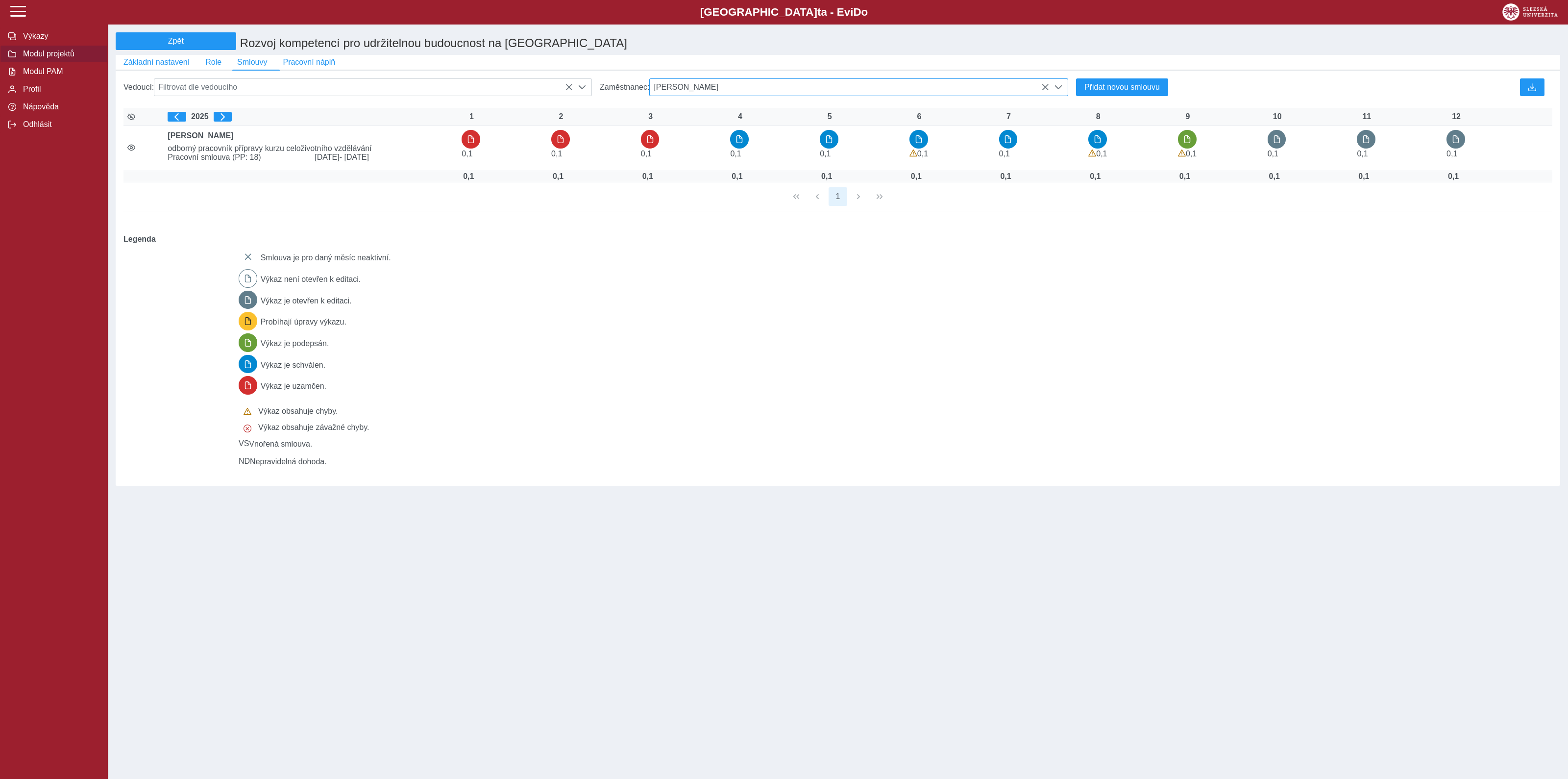
click at [749, 92] on span "Mgr. Klára Truparová" at bounding box center [850, 87] width 400 height 16
type input "********"
click at [722, 160] on li "Mgr. Nataša Matulayová PhD., BSBA" at bounding box center [859, 151] width 418 height 16
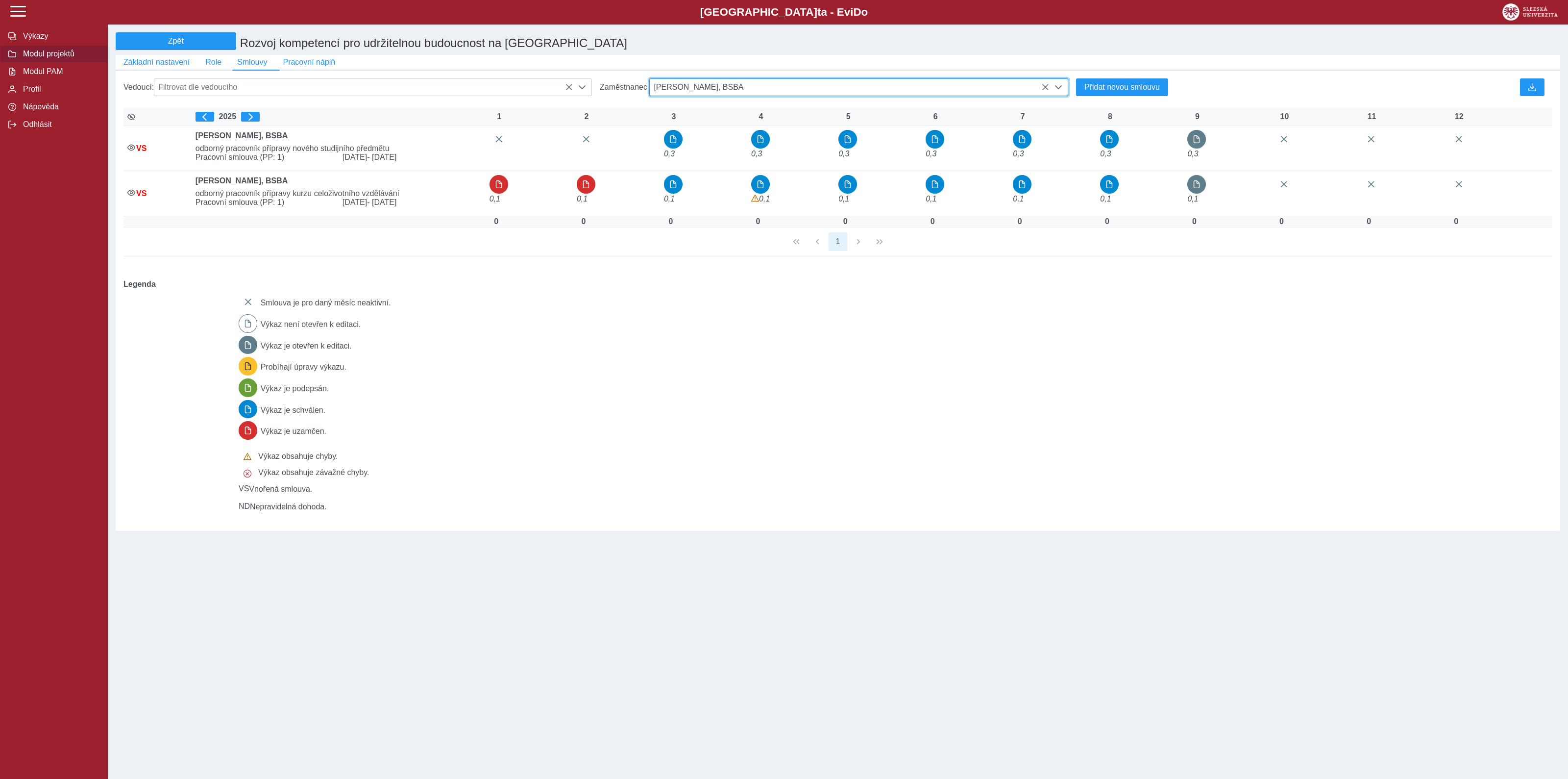
click at [1045, 90] on icon at bounding box center [1046, 87] width 8 height 8
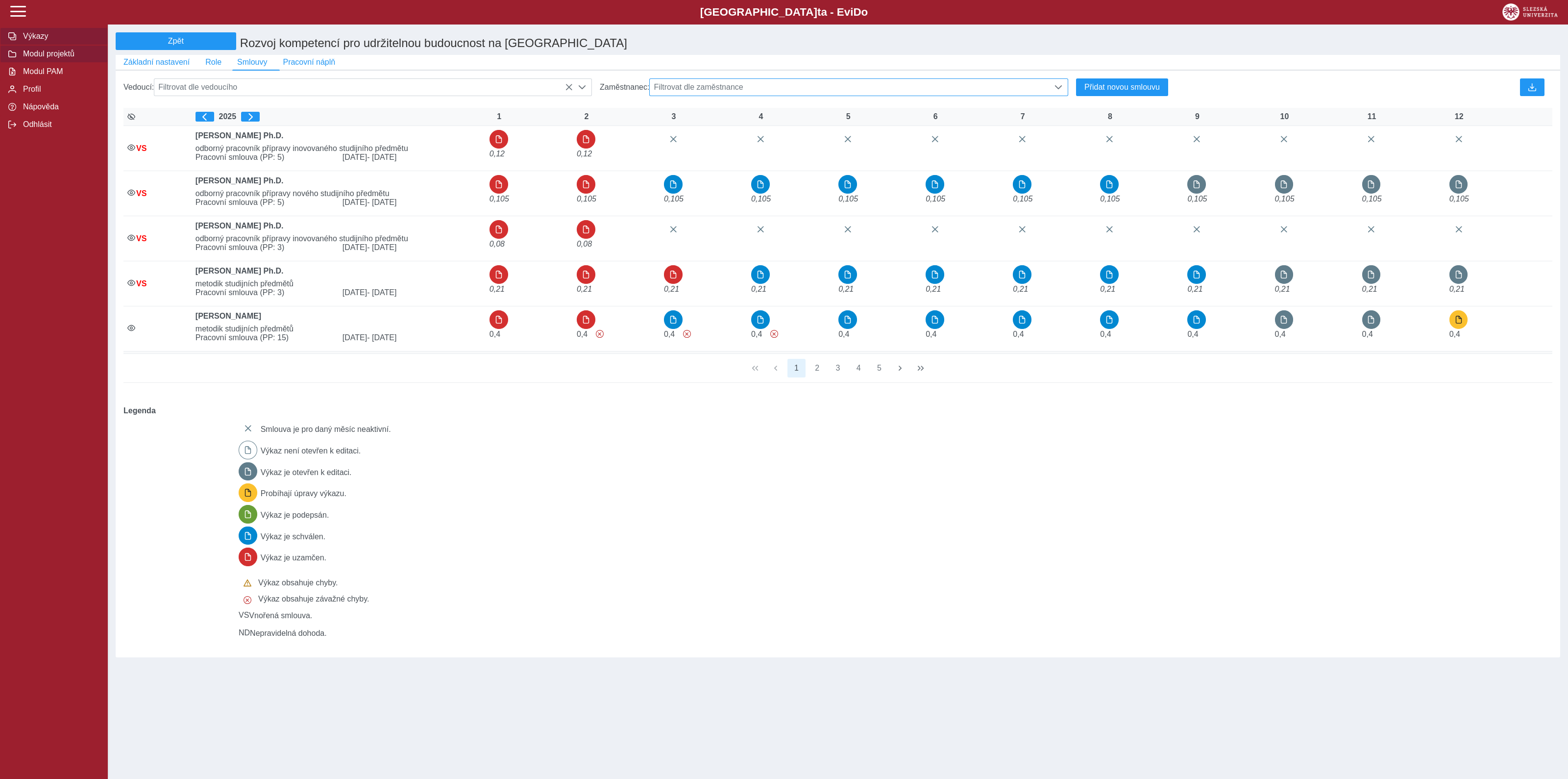
click at [35, 33] on span "Výkazy" at bounding box center [60, 36] width 80 height 9
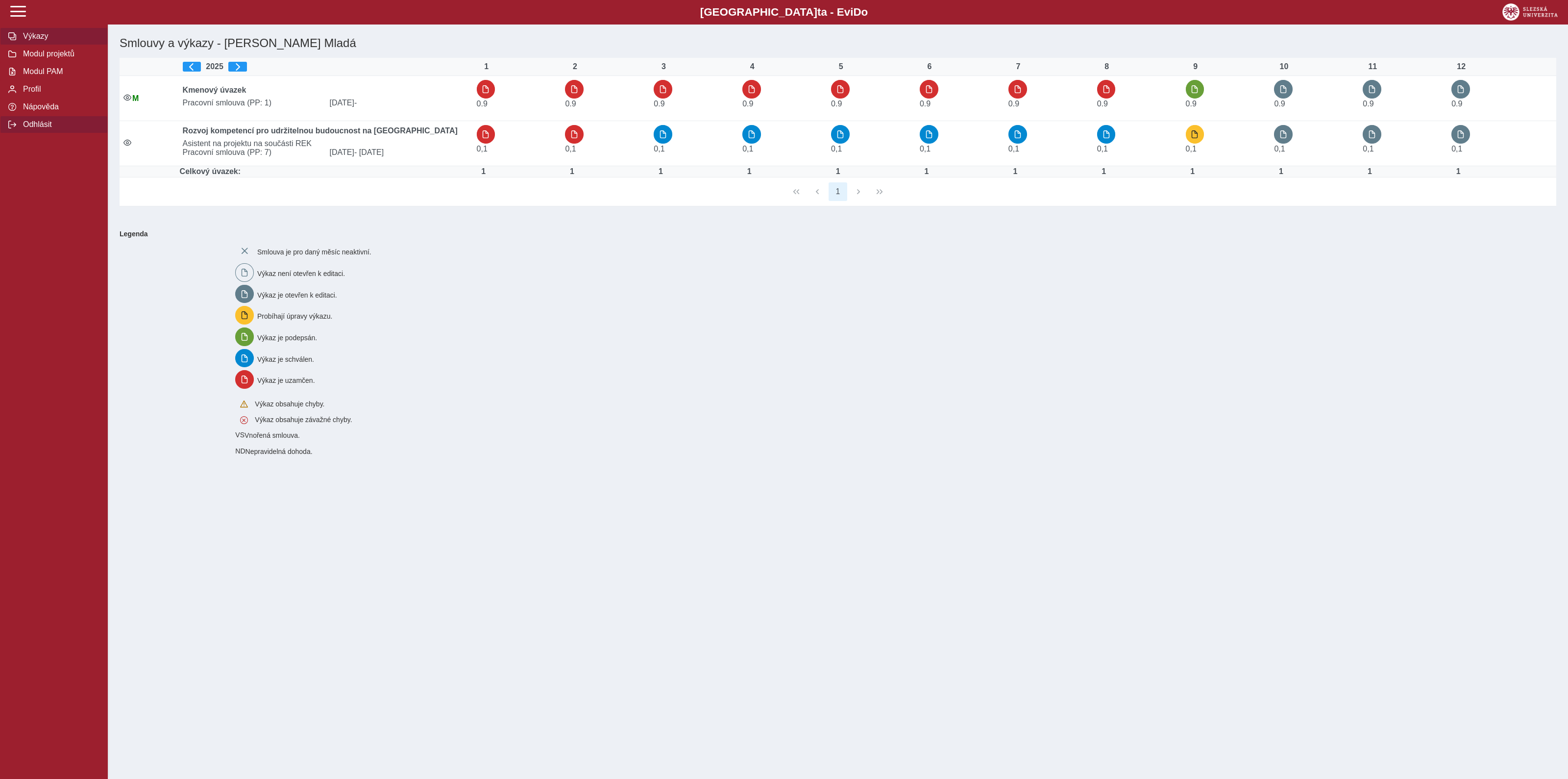
click at [26, 129] on span "Odhlásit" at bounding box center [60, 125] width 80 height 9
